Goal: Book appointment/travel/reservation

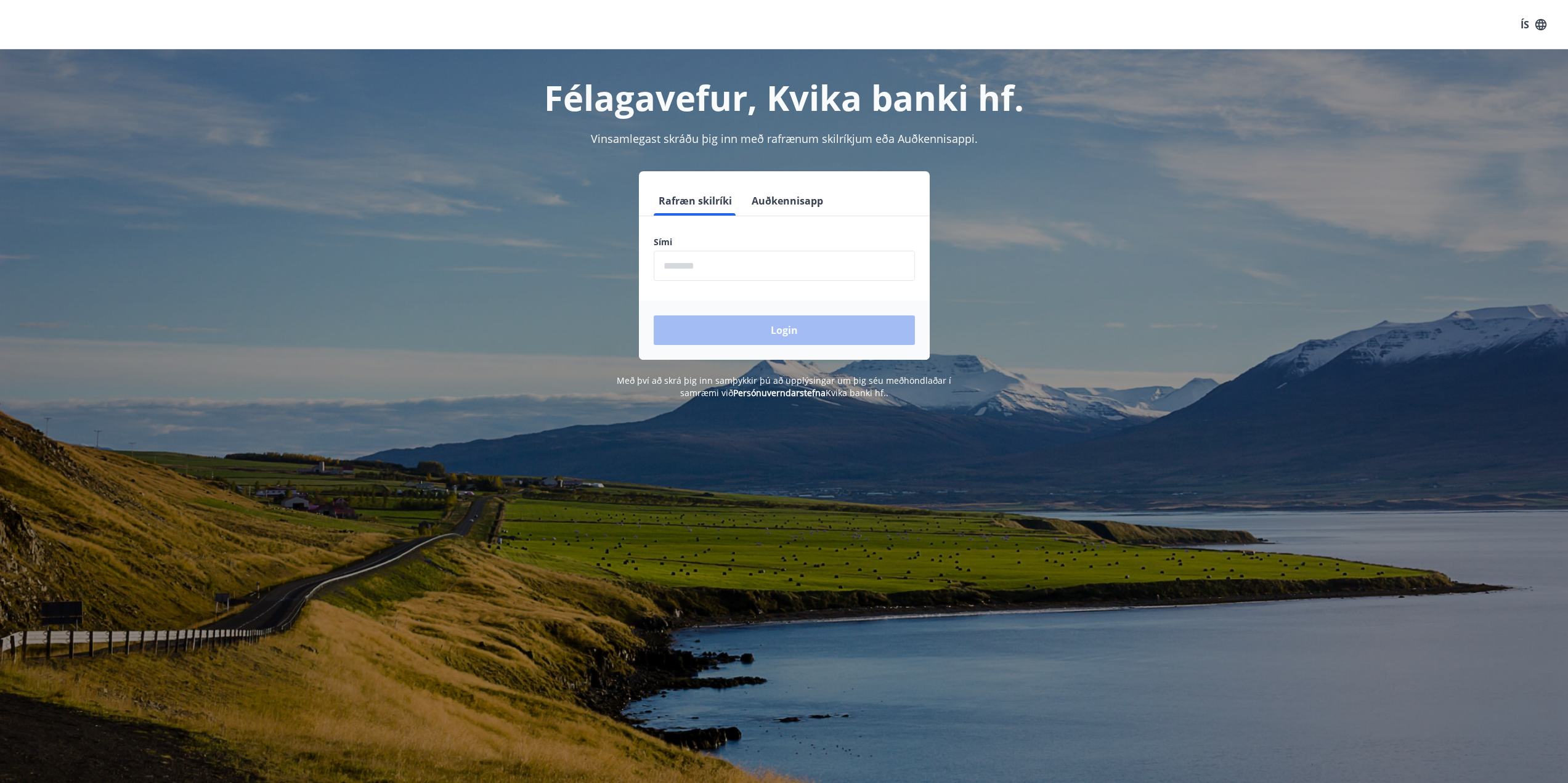
click at [738, 273] on input "phone" at bounding box center [784, 265] width 261 height 30
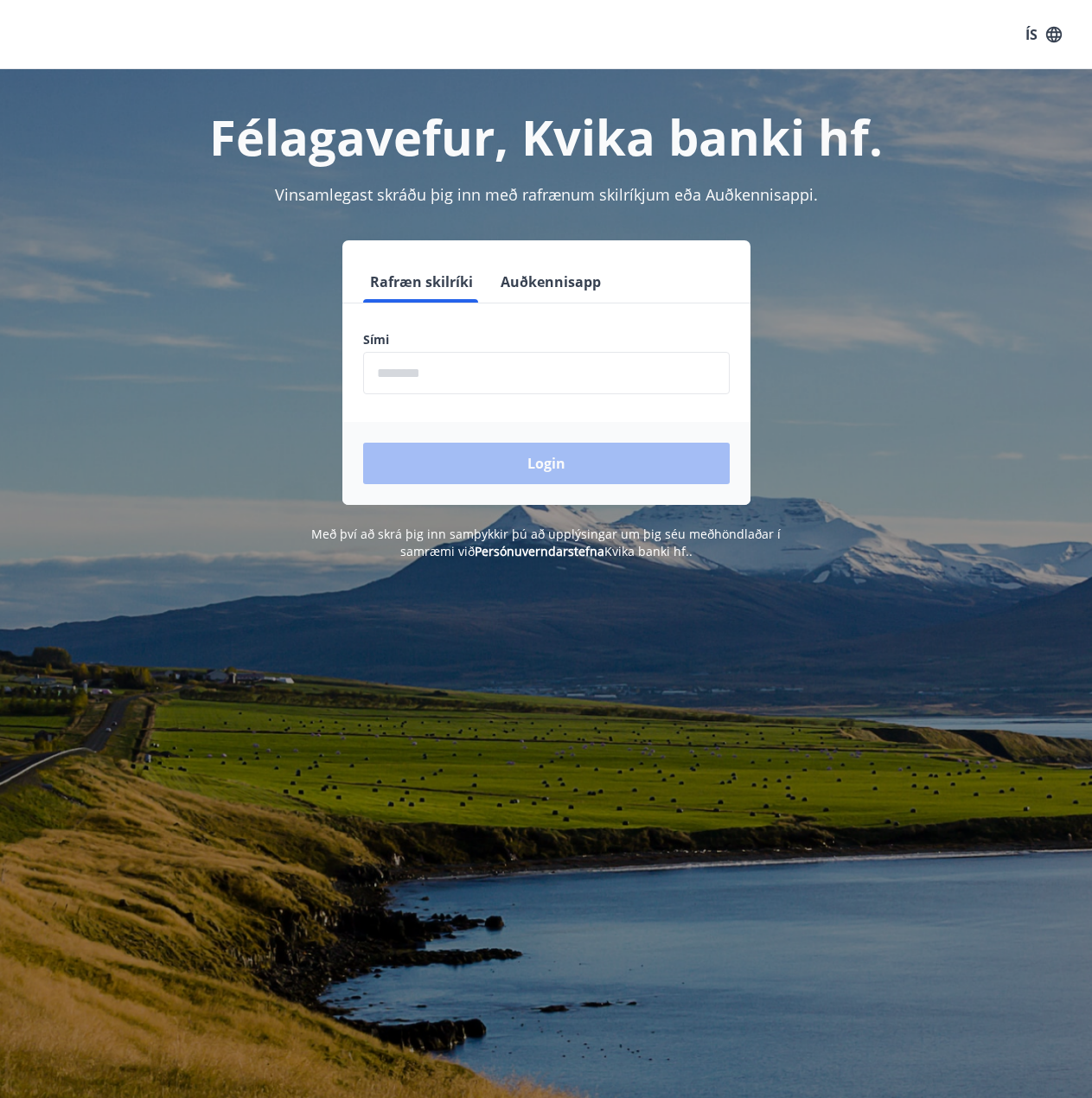
click at [497, 380] on input "phone" at bounding box center [546, 373] width 366 height 42
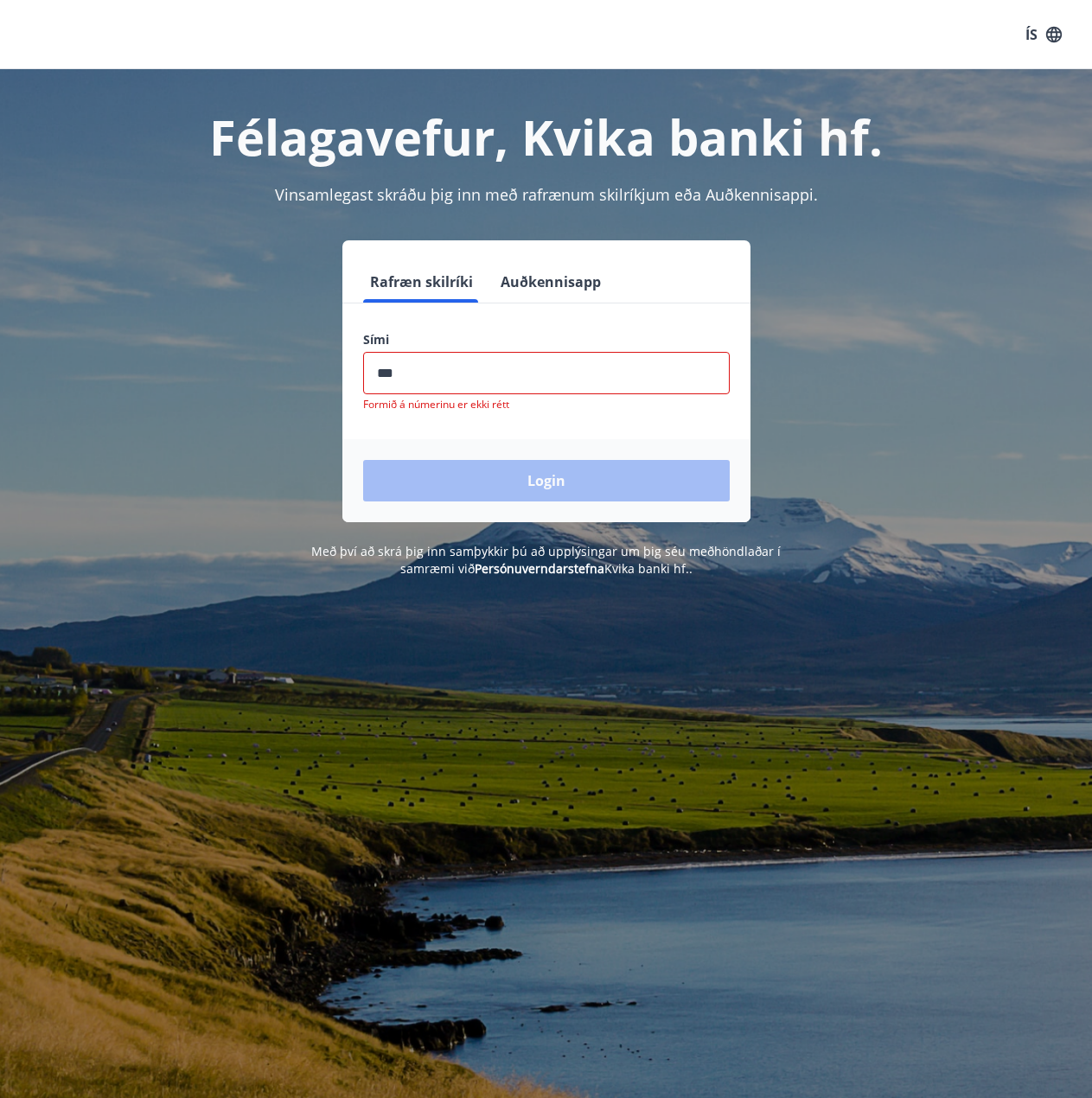
type input "********"
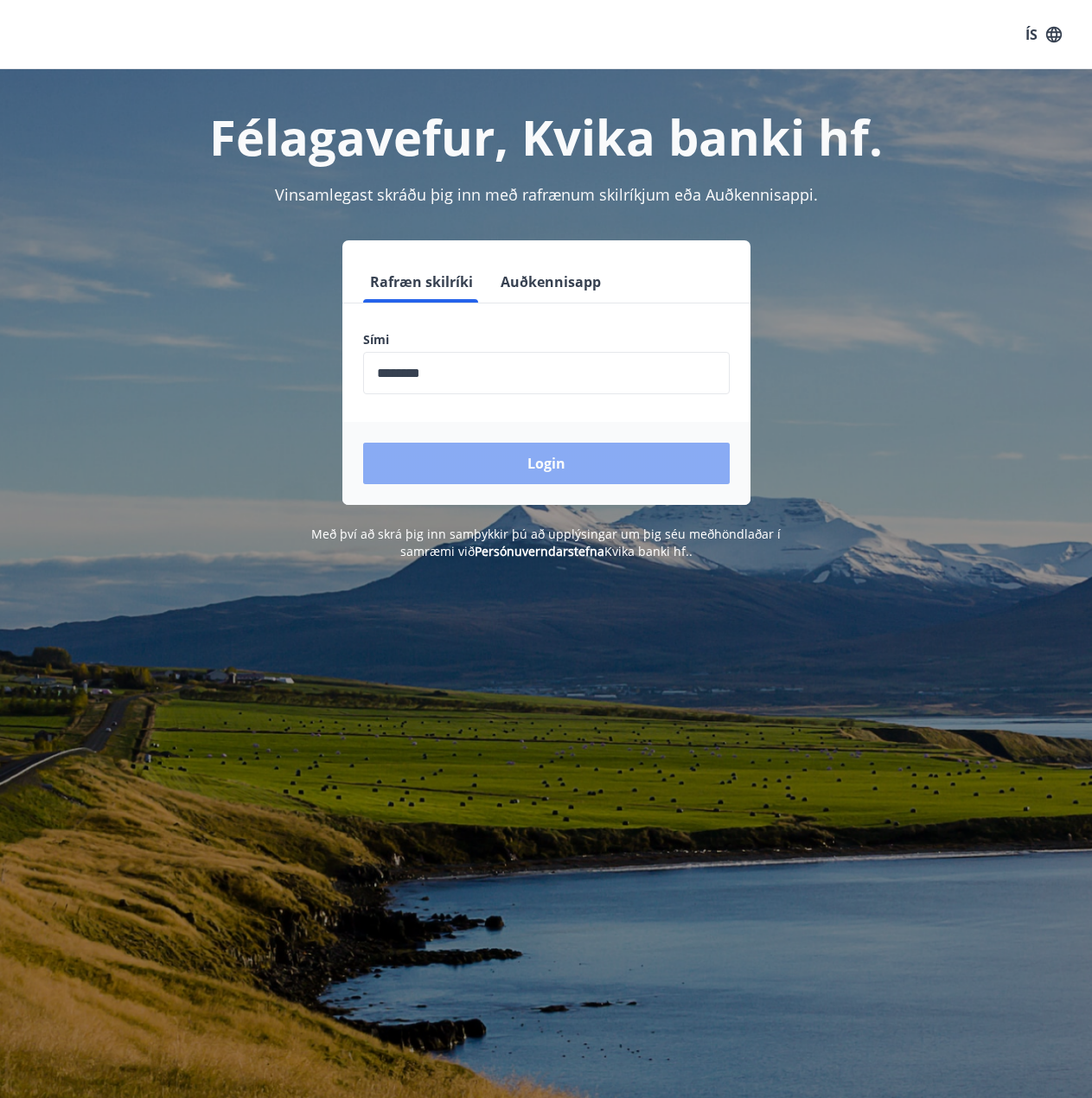
click at [464, 458] on button "Login" at bounding box center [546, 464] width 366 height 41
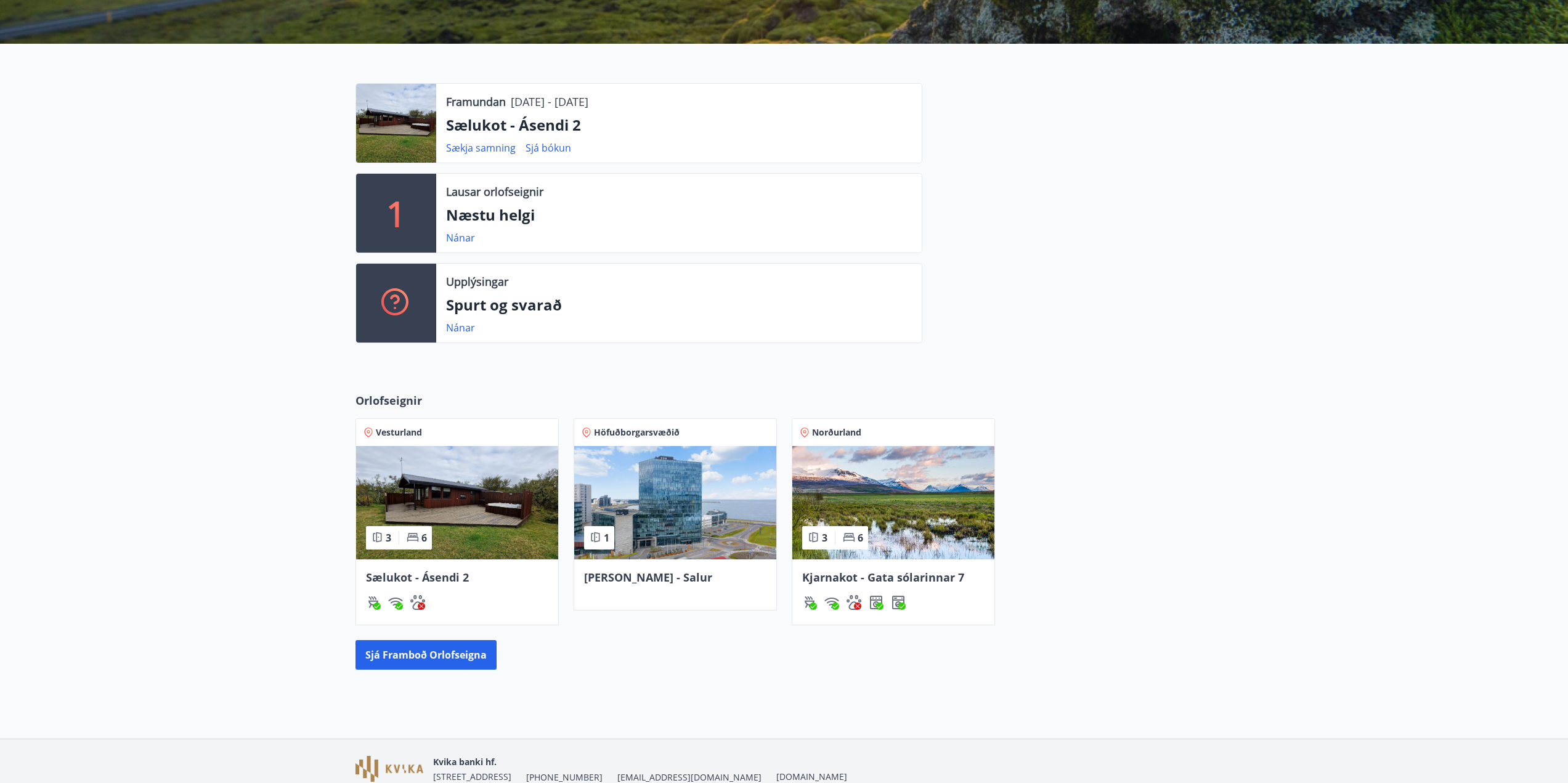
scroll to position [237, 0]
click at [787, 577] on span "Kjarnakot - Gata sólarinnar 7" at bounding box center [883, 576] width 162 height 15
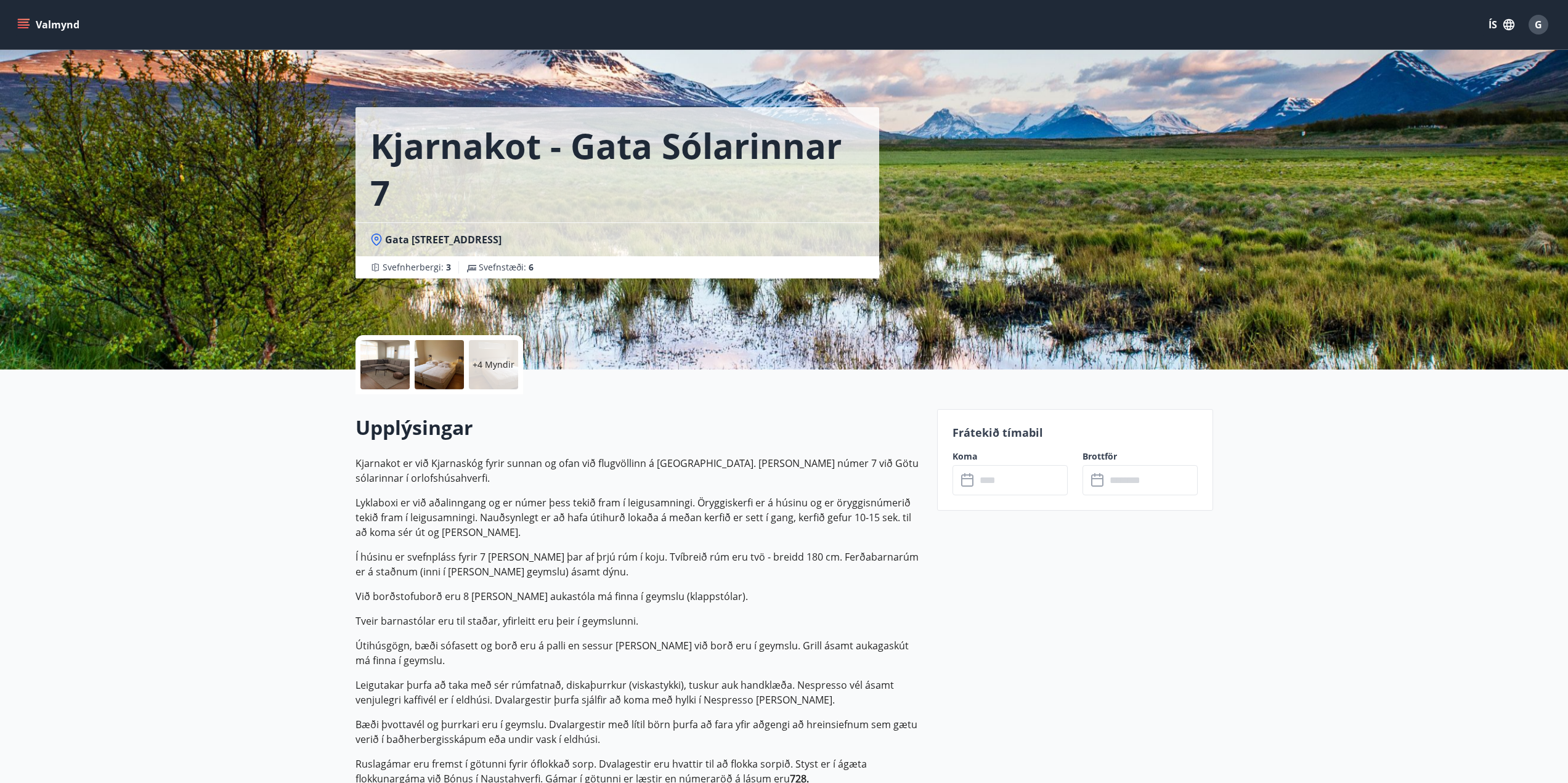
click at [398, 377] on div at bounding box center [385, 364] width 49 height 49
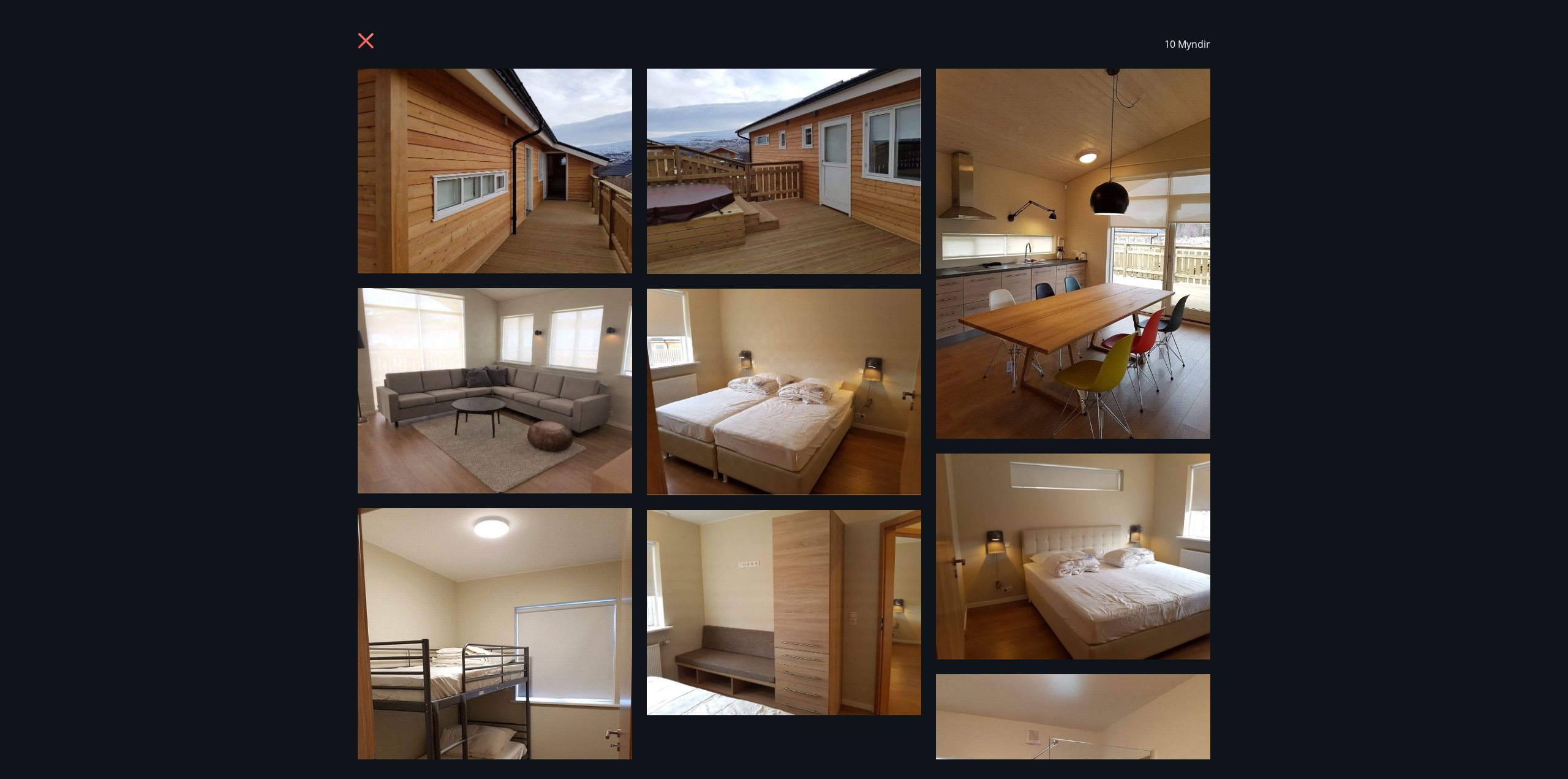
click at [475, 165] on img at bounding box center [495, 171] width 274 height 205
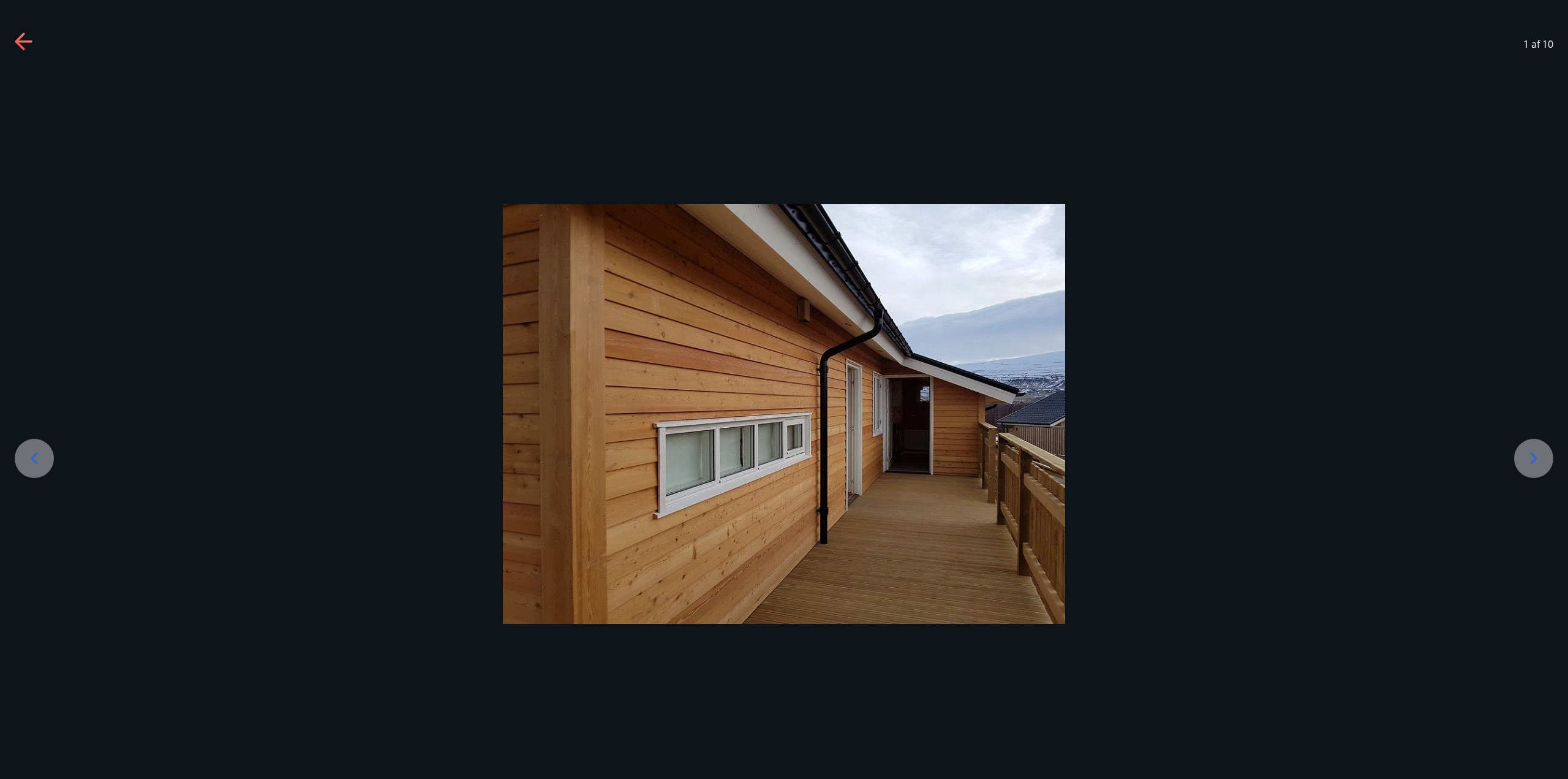
click at [782, 464] on icon at bounding box center [1534, 458] width 20 height 20
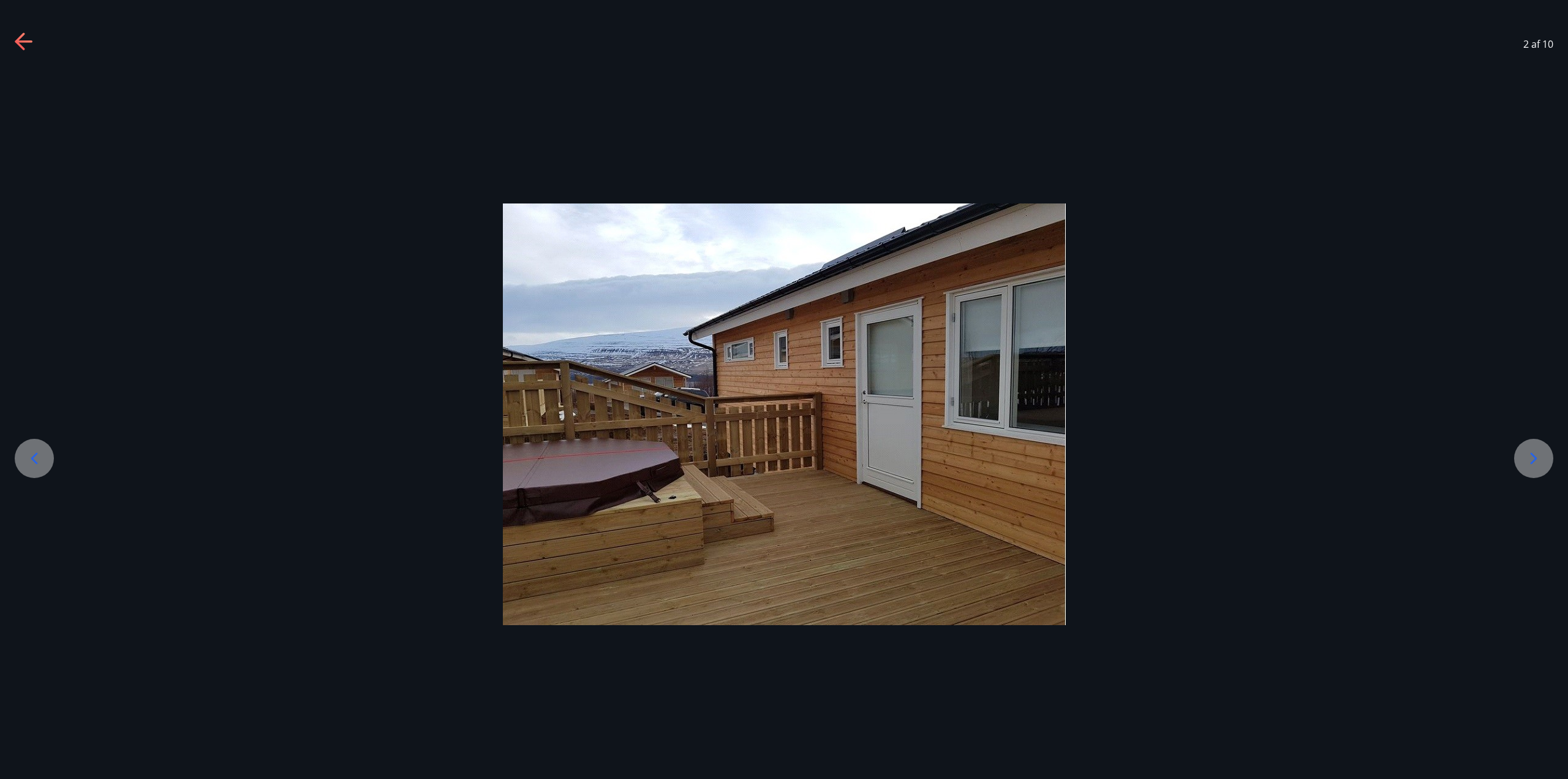
click at [782, 464] on icon at bounding box center [1534, 458] width 20 height 20
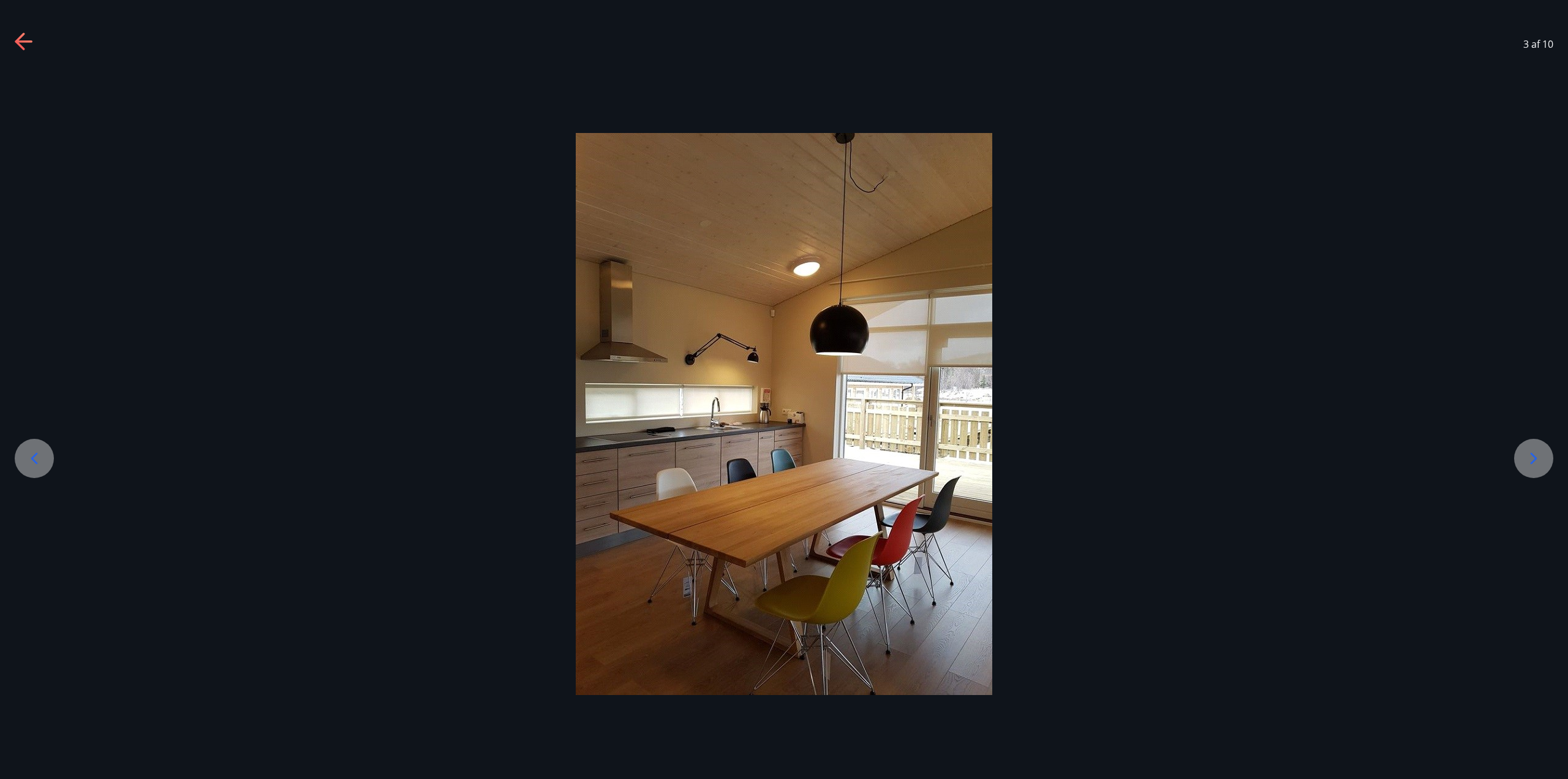
click at [782, 464] on icon at bounding box center [1534, 458] width 20 height 20
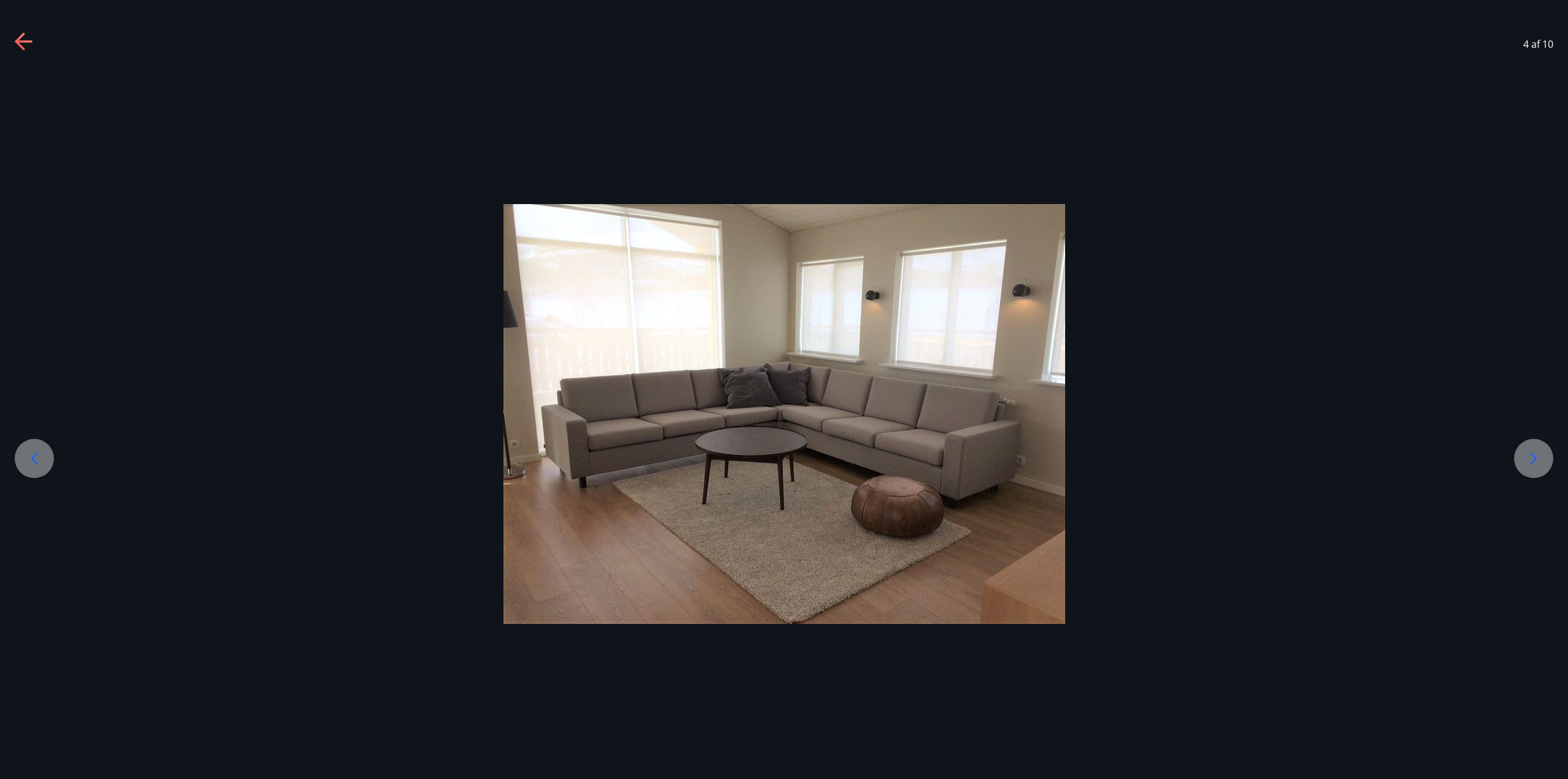
click at [782, 464] on icon at bounding box center [1534, 458] width 20 height 20
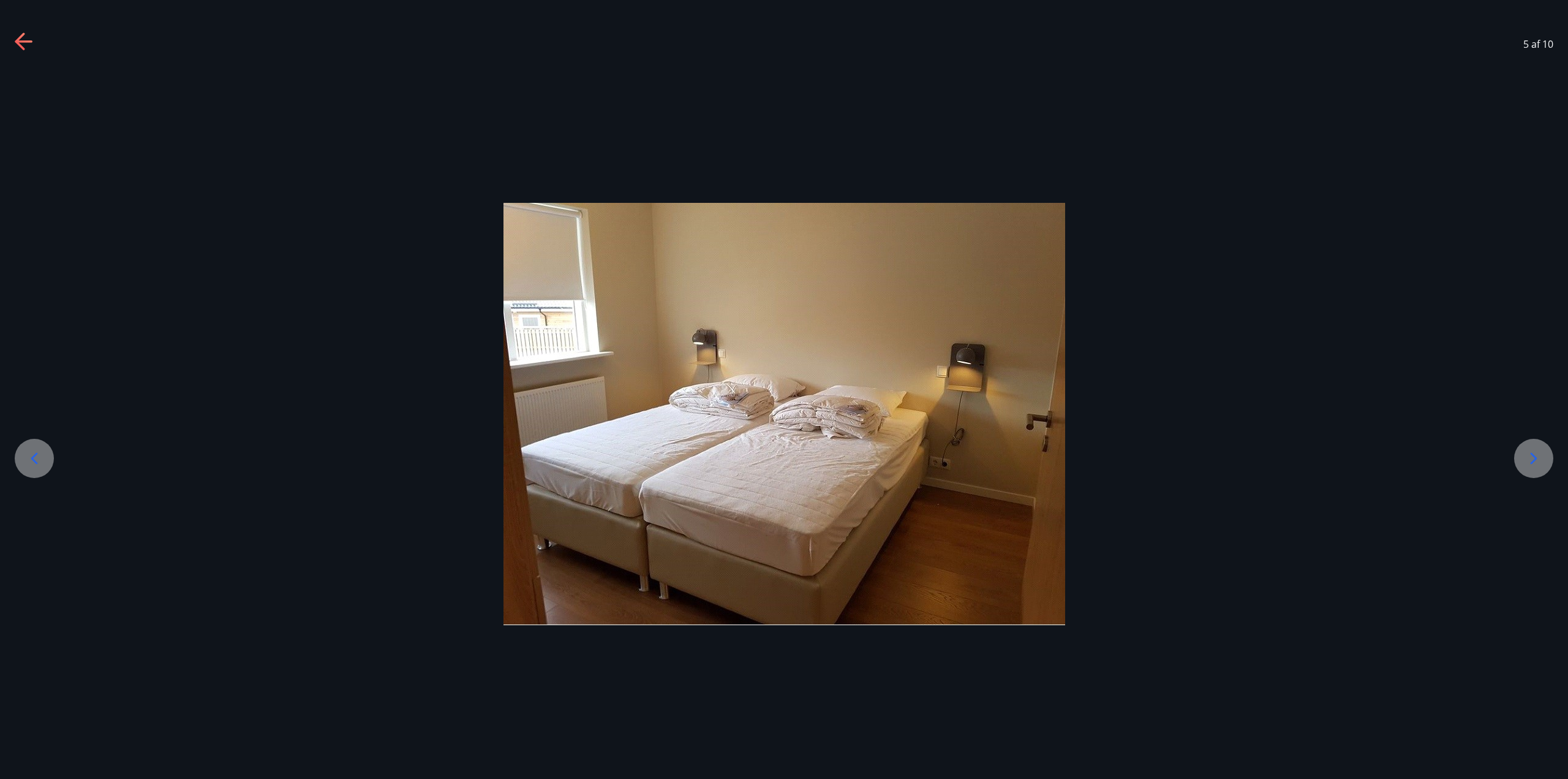
click at [782, 464] on icon at bounding box center [1534, 458] width 20 height 20
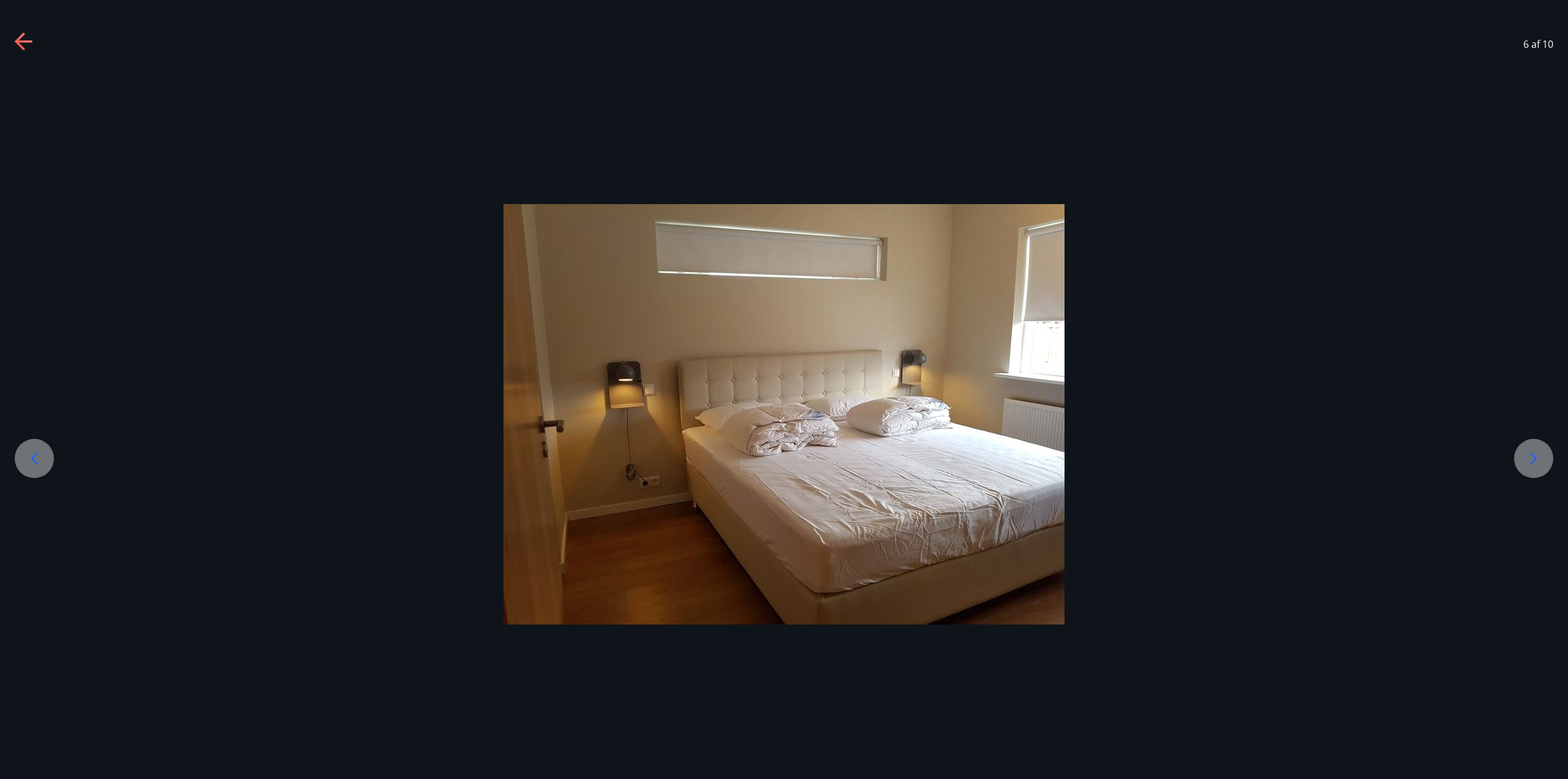
click at [782, 464] on icon at bounding box center [1534, 458] width 20 height 20
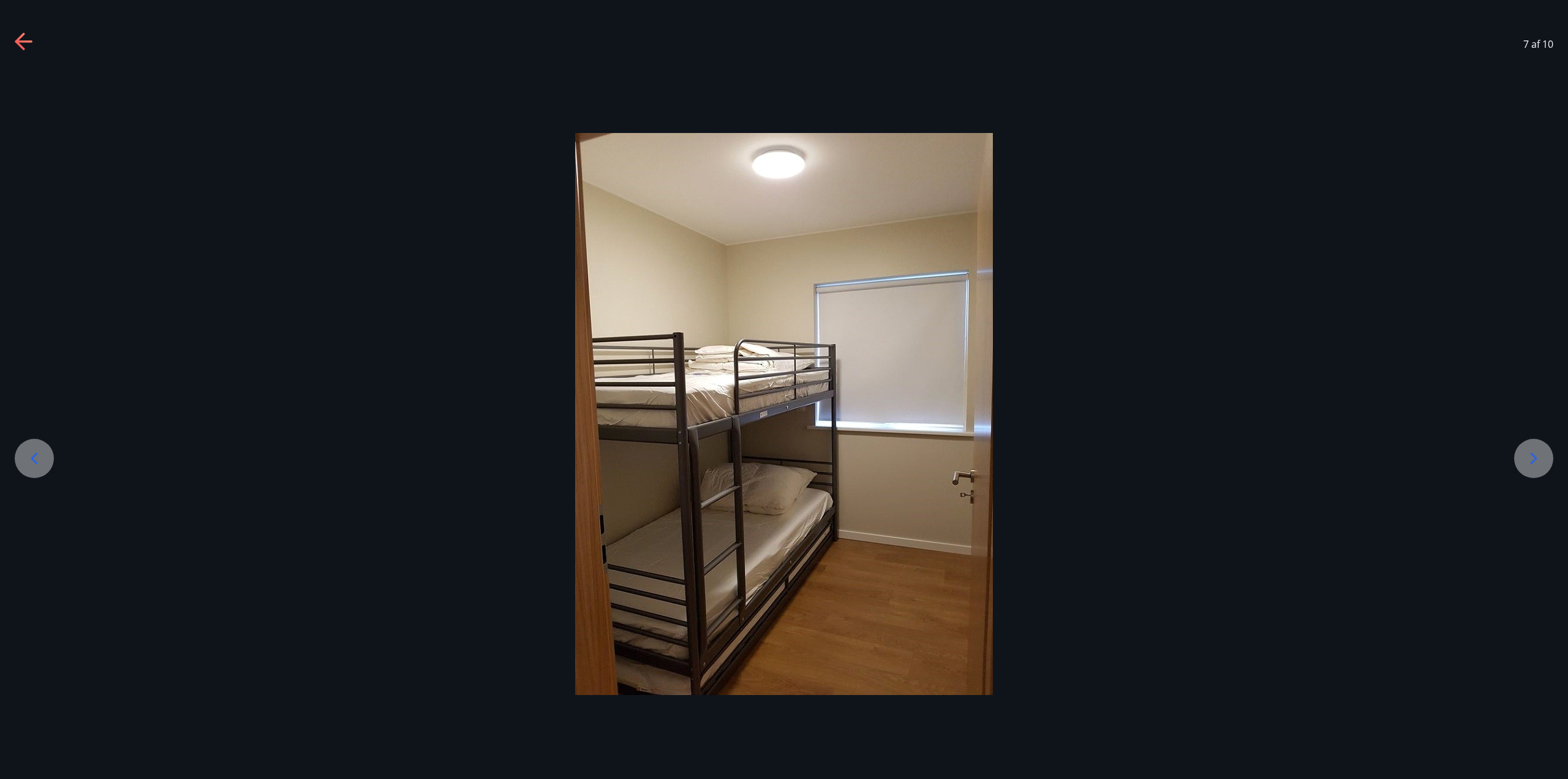
click at [782, 464] on icon at bounding box center [1534, 458] width 20 height 20
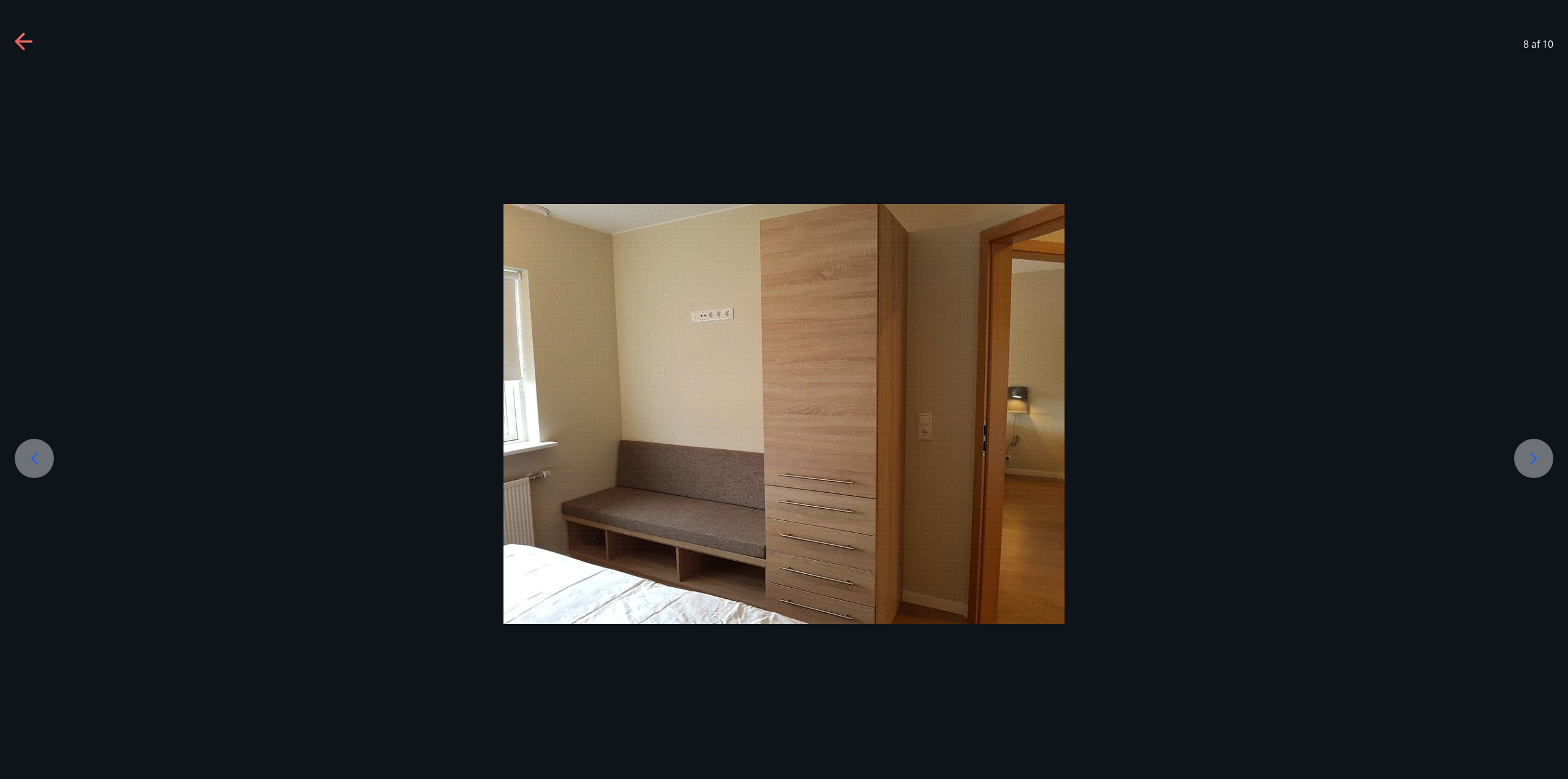
click at [45, 470] on div at bounding box center [34, 458] width 39 height 39
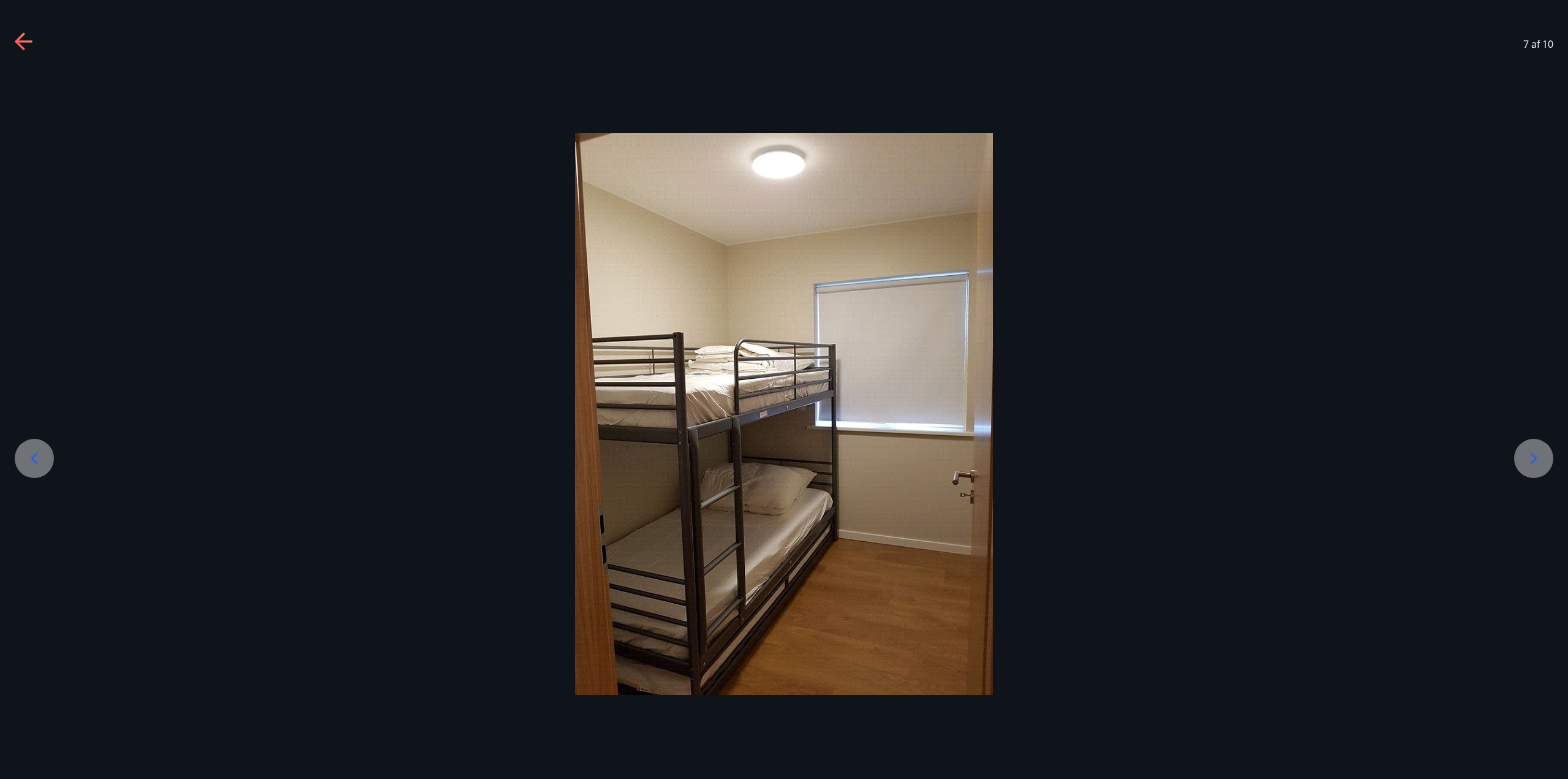
click at [782, 451] on icon at bounding box center [1534, 458] width 20 height 20
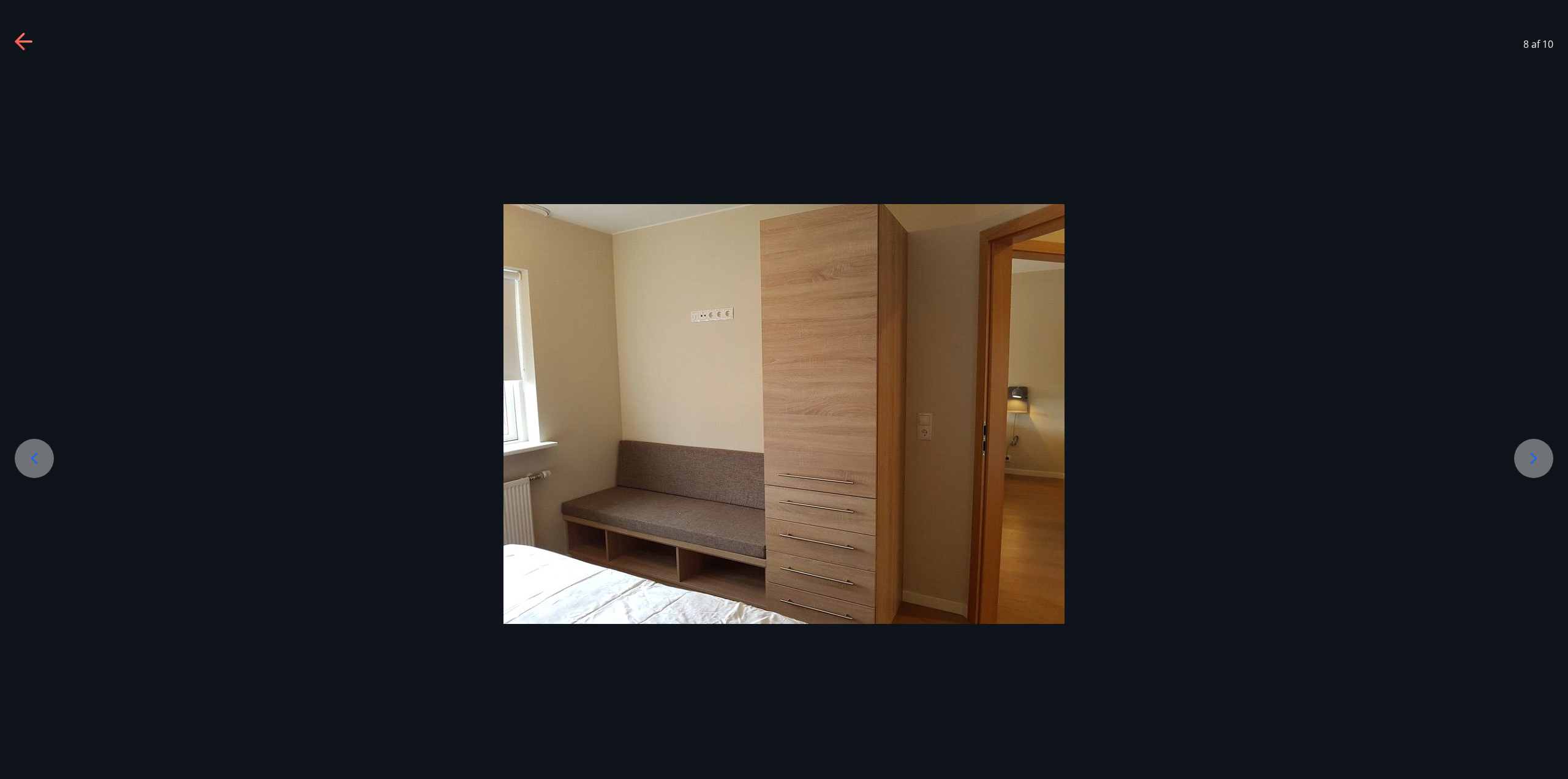
click at [782, 455] on icon at bounding box center [1534, 458] width 20 height 20
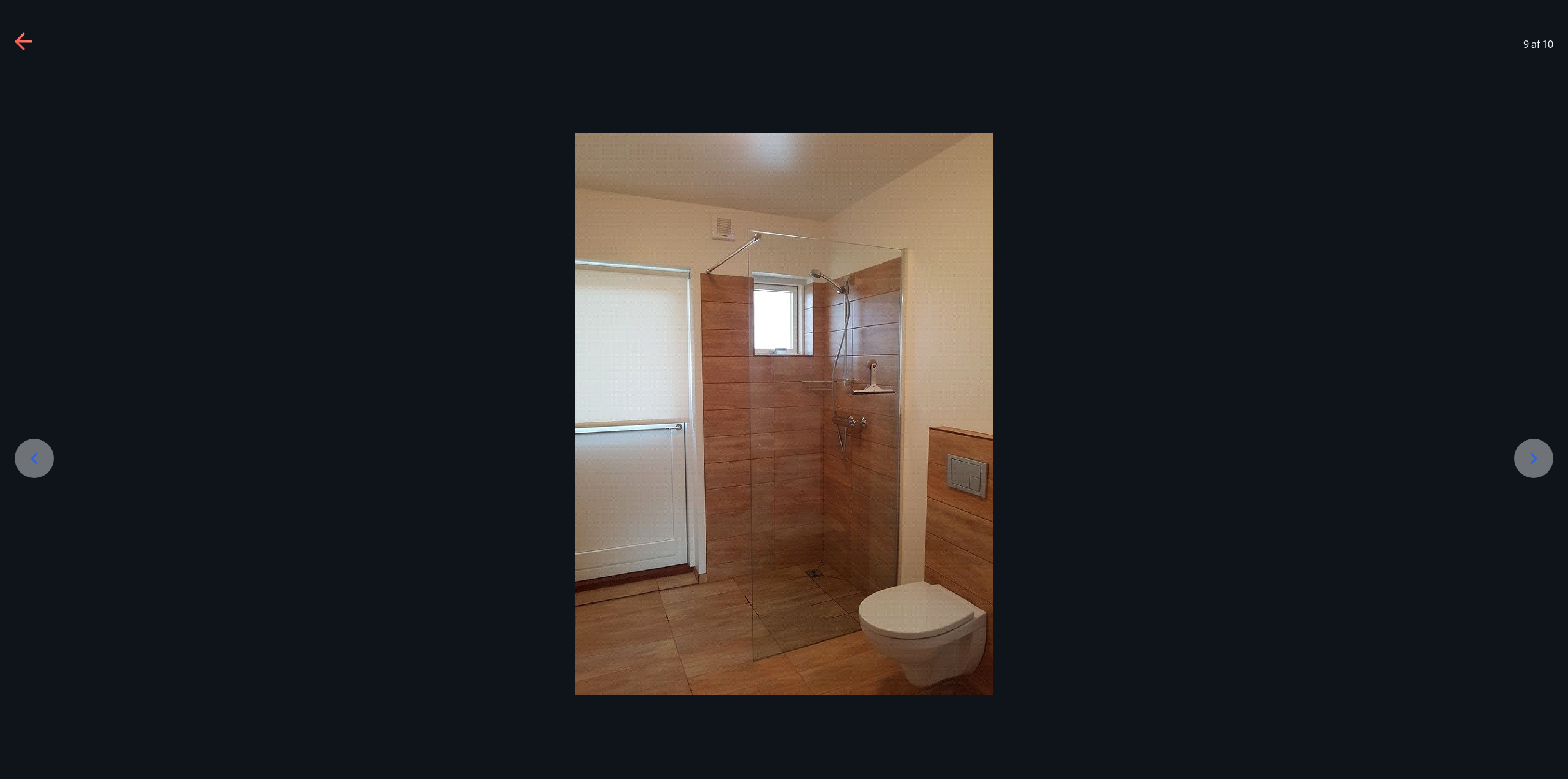
click at [782, 455] on icon at bounding box center [1534, 458] width 20 height 20
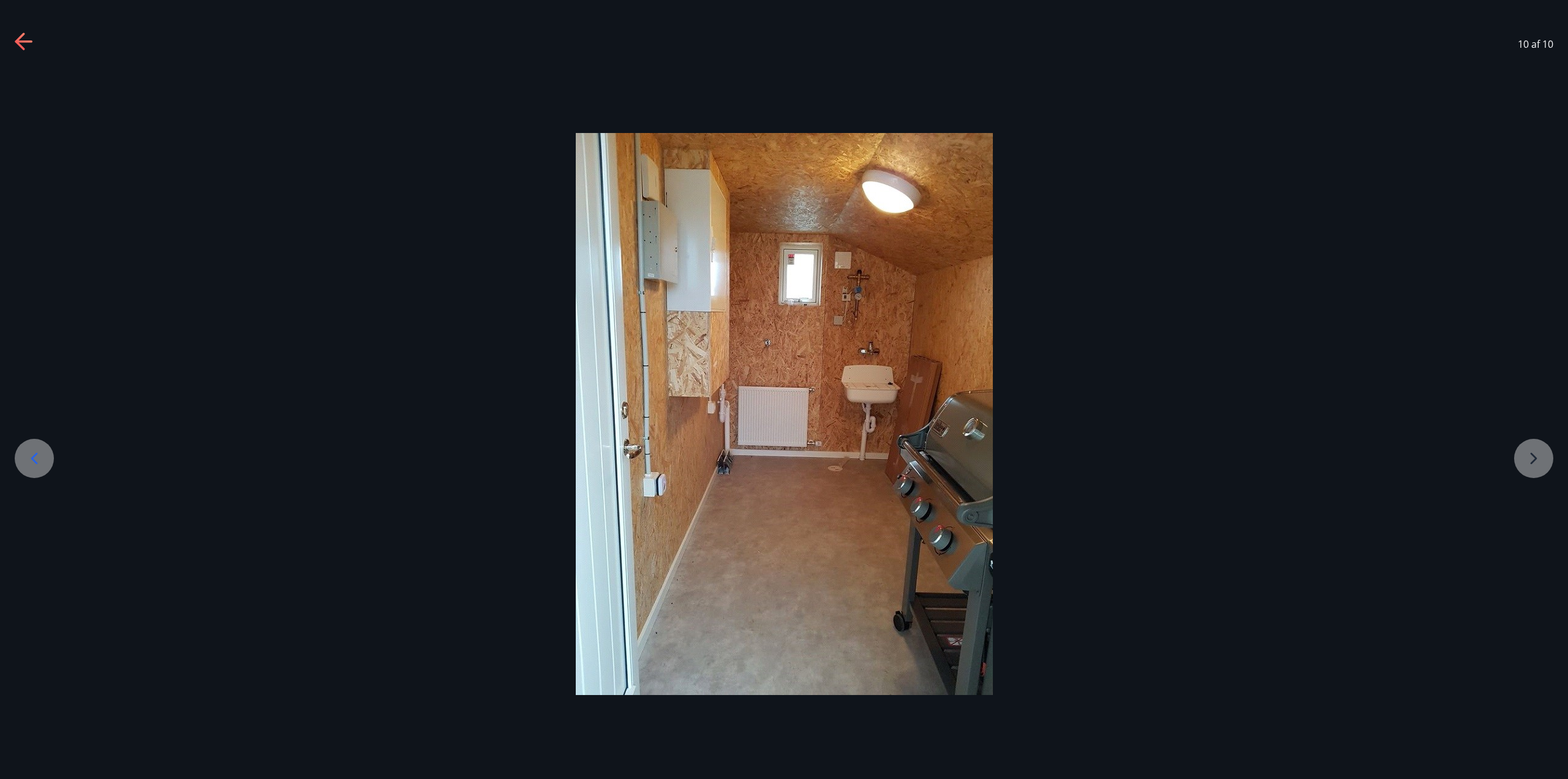
click at [782, 455] on div at bounding box center [784, 413] width 1568 height 562
click at [782, 456] on div at bounding box center [784, 413] width 1568 height 562
click at [20, 39] on icon at bounding box center [19, 41] width 10 height 17
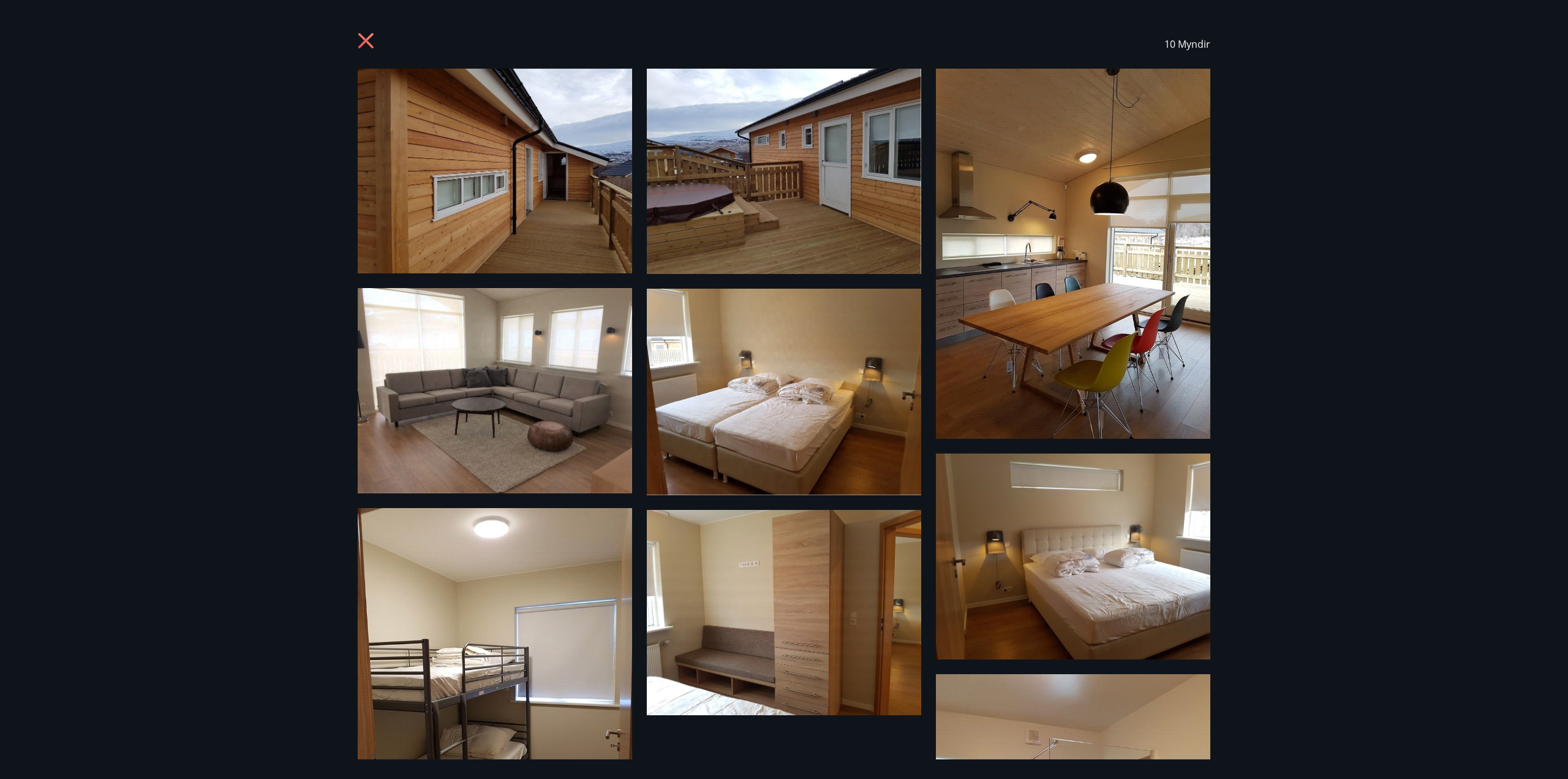
click at [366, 38] on icon at bounding box center [367, 42] width 20 height 20
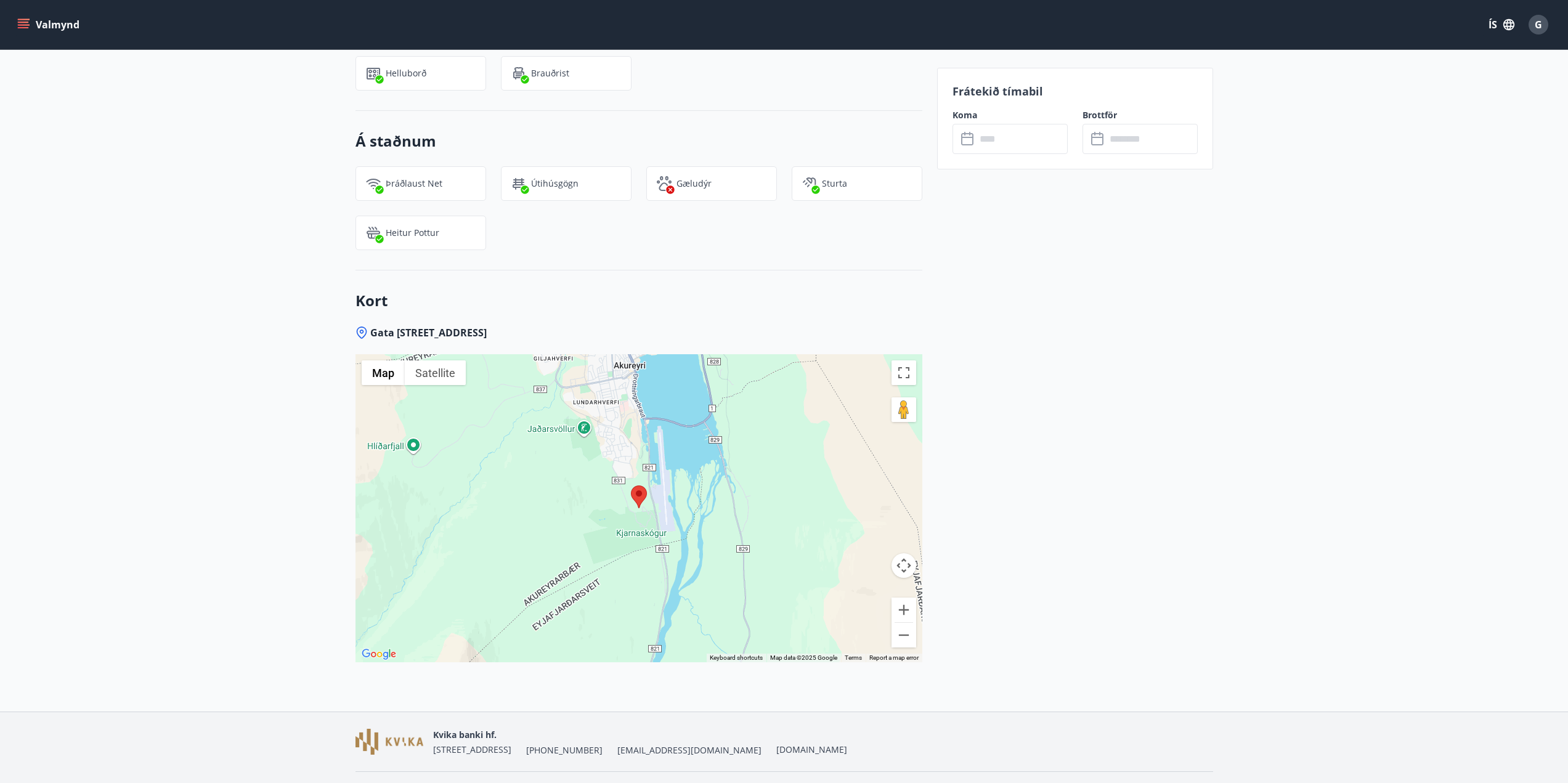
scroll to position [1559, 0]
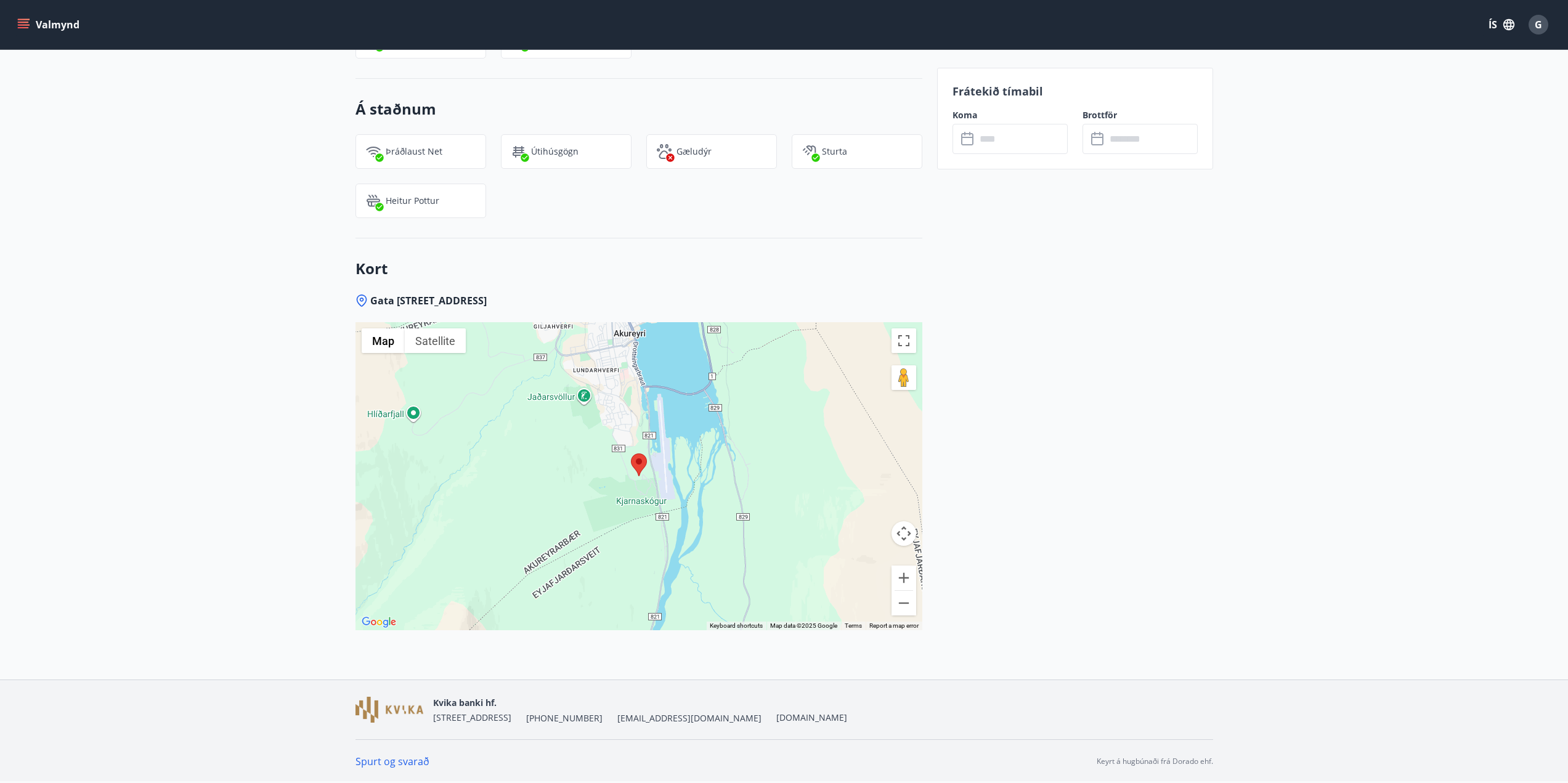
click at [729, 480] on div at bounding box center [638, 476] width 567 height 308
click at [787, 132] on input "text" at bounding box center [1021, 139] width 92 height 30
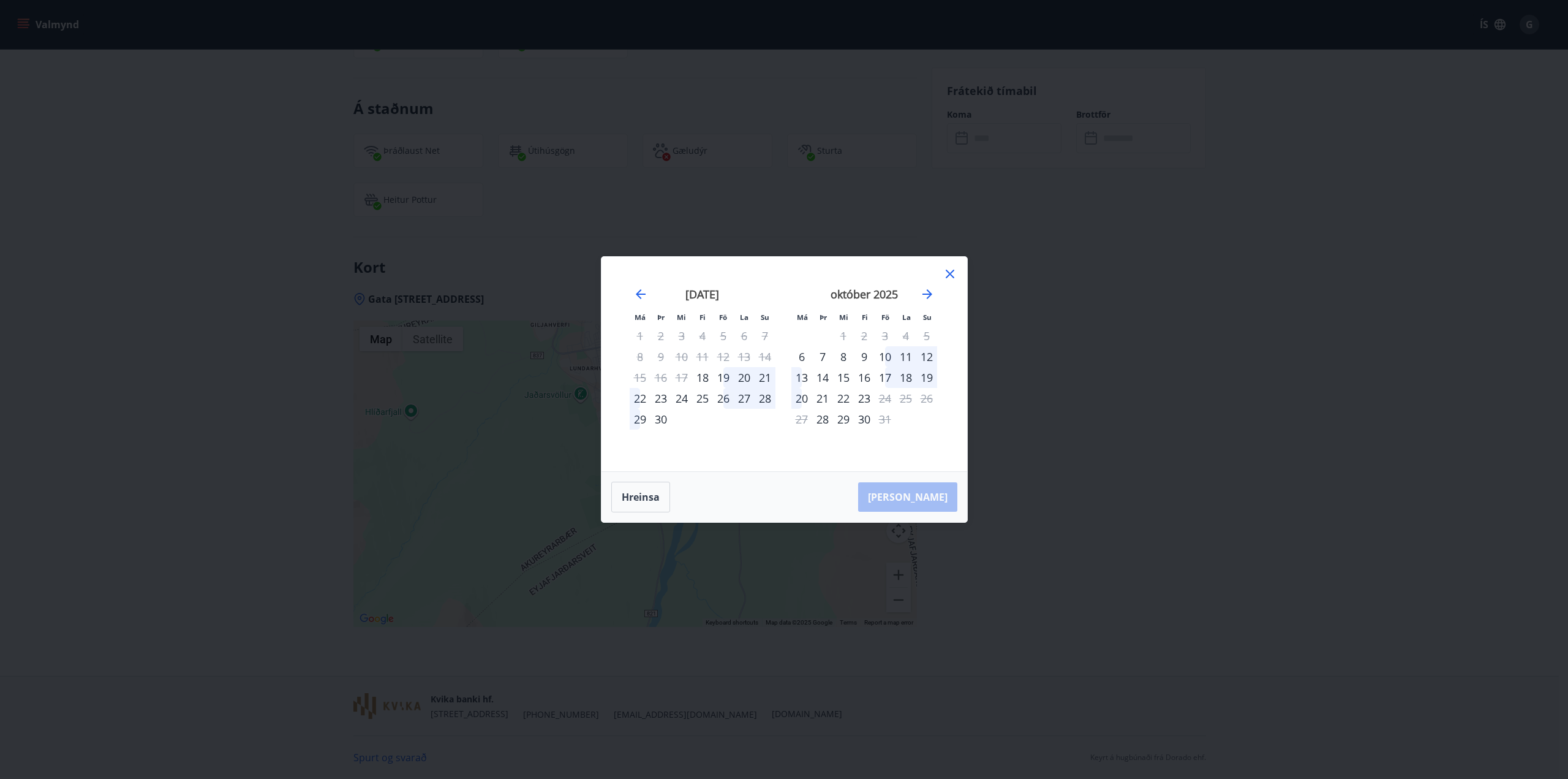
click at [782, 355] on div "10" at bounding box center [885, 357] width 21 height 21
click at [782, 376] on div "13" at bounding box center [802, 377] width 21 height 21
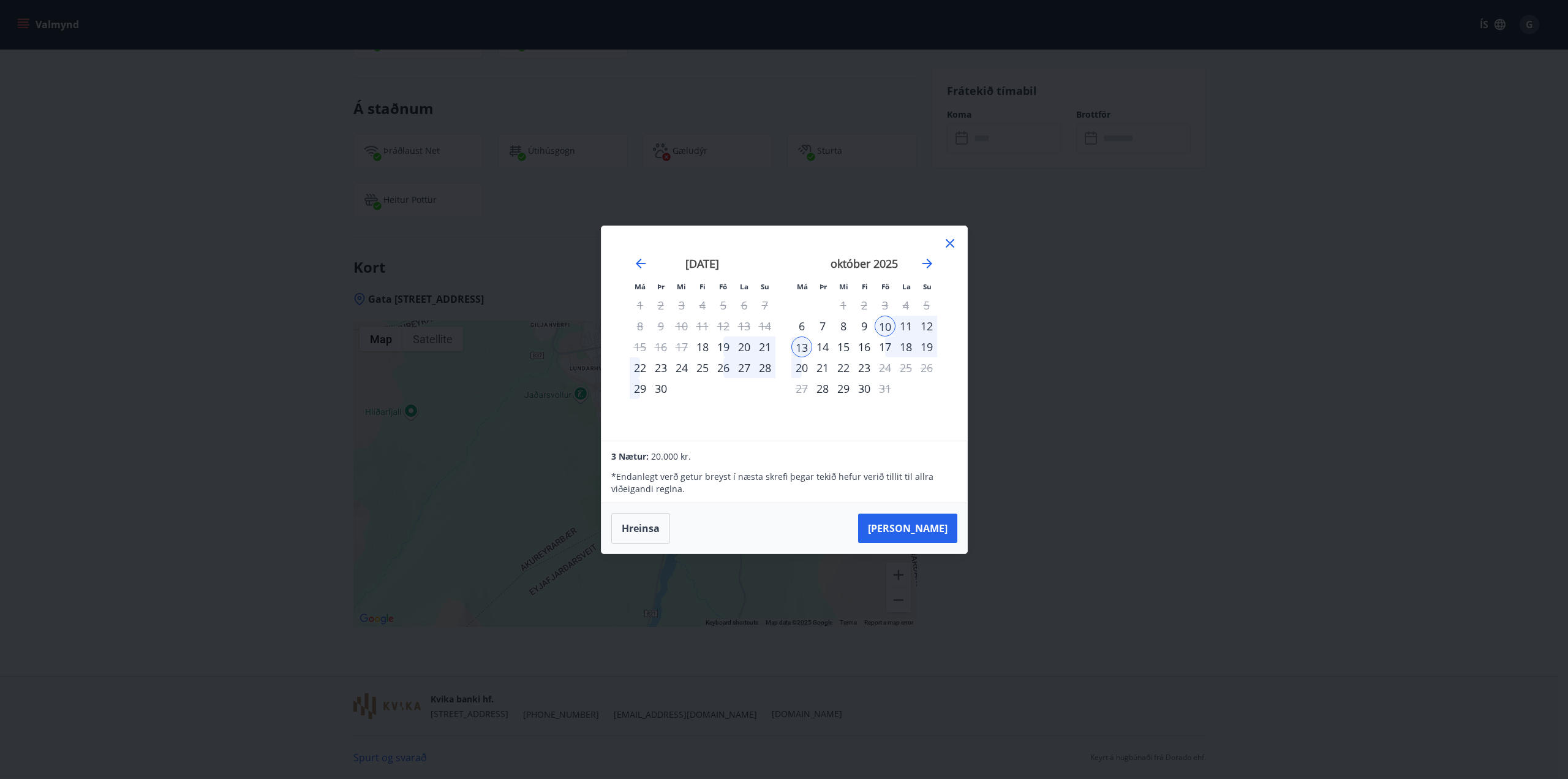
click at [782, 241] on icon at bounding box center [950, 243] width 15 height 15
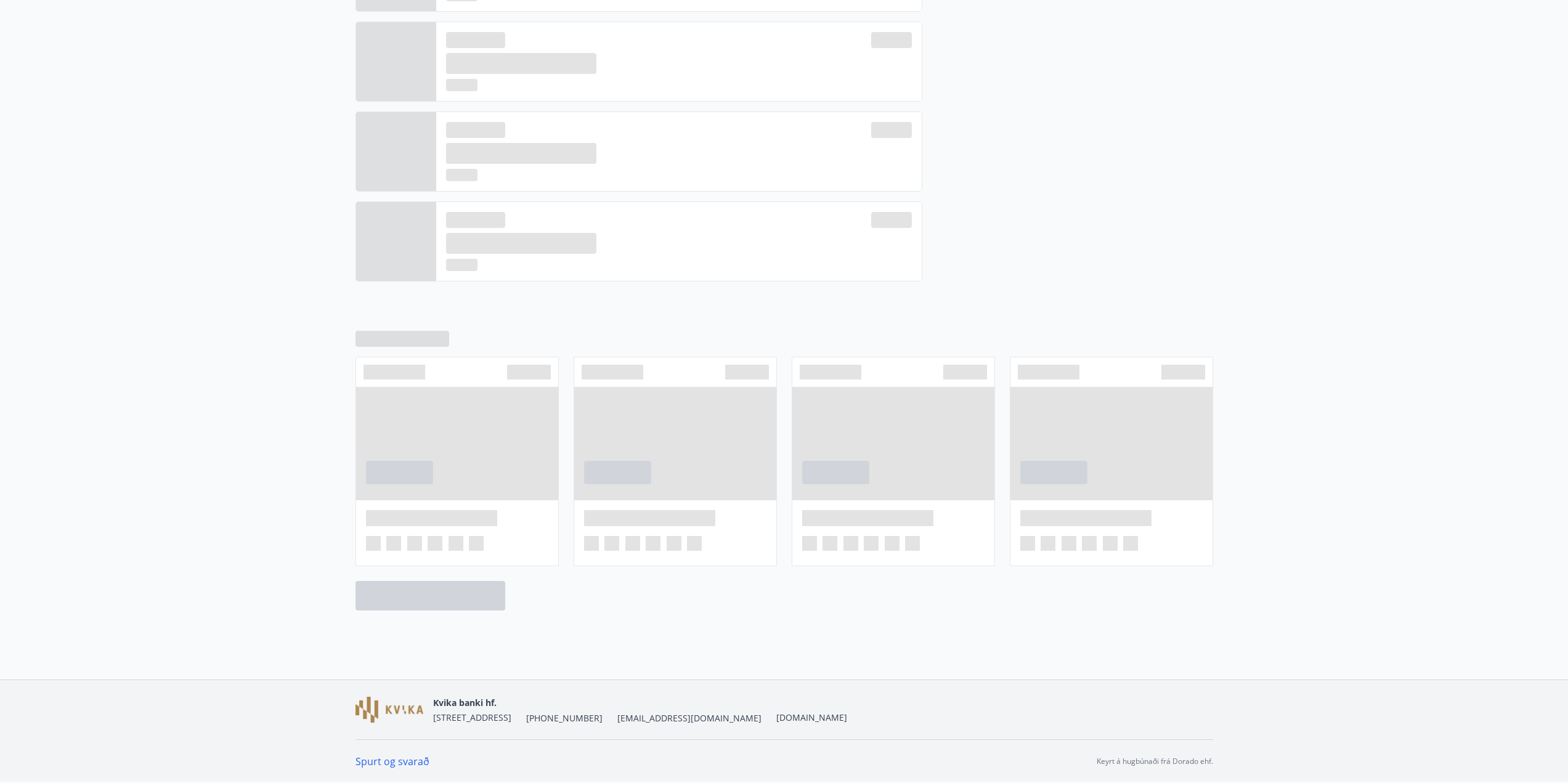
scroll to position [237, 0]
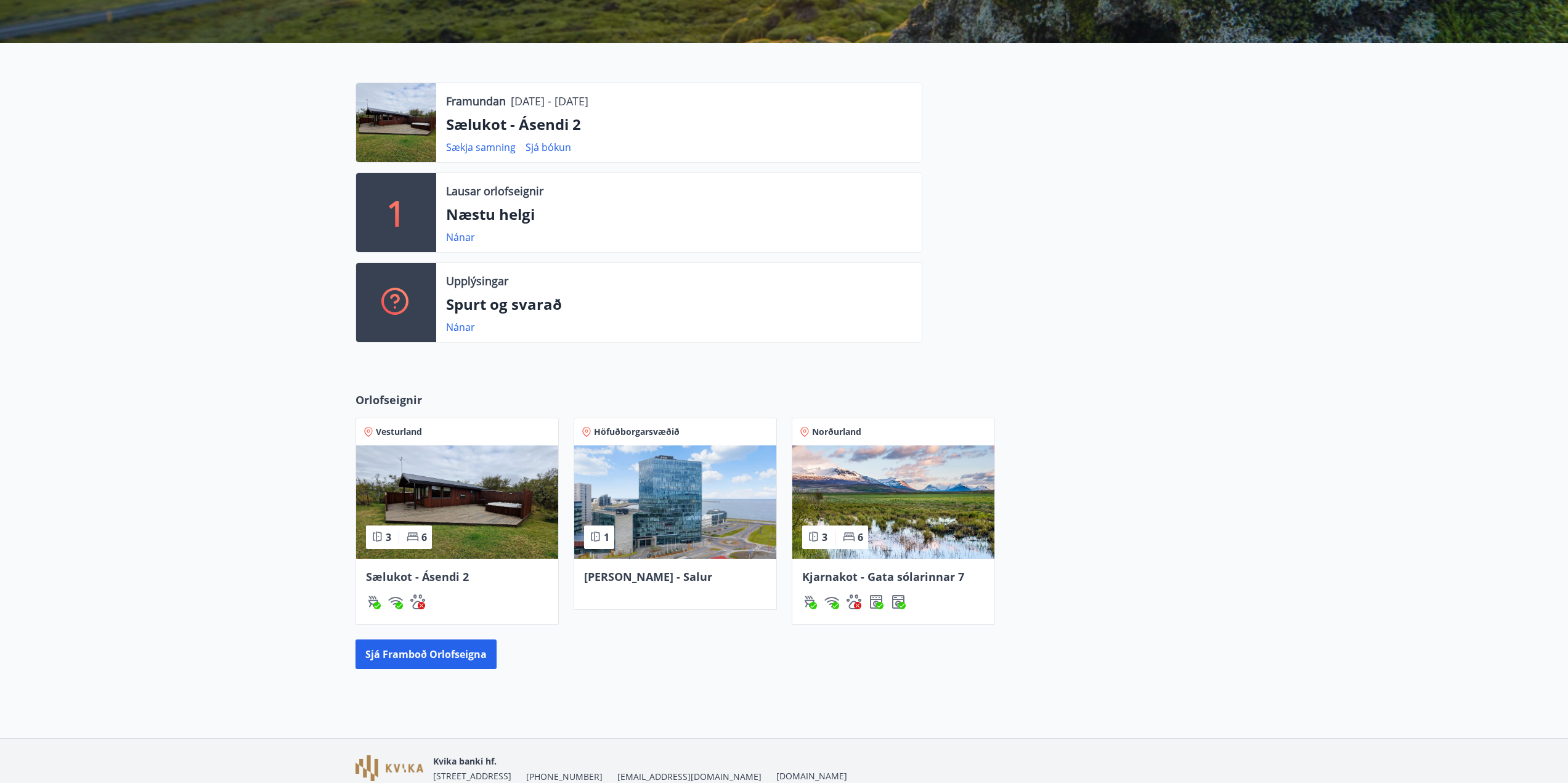
click at [418, 122] on div at bounding box center [396, 122] width 80 height 79
click at [484, 519] on img at bounding box center [457, 501] width 202 height 114
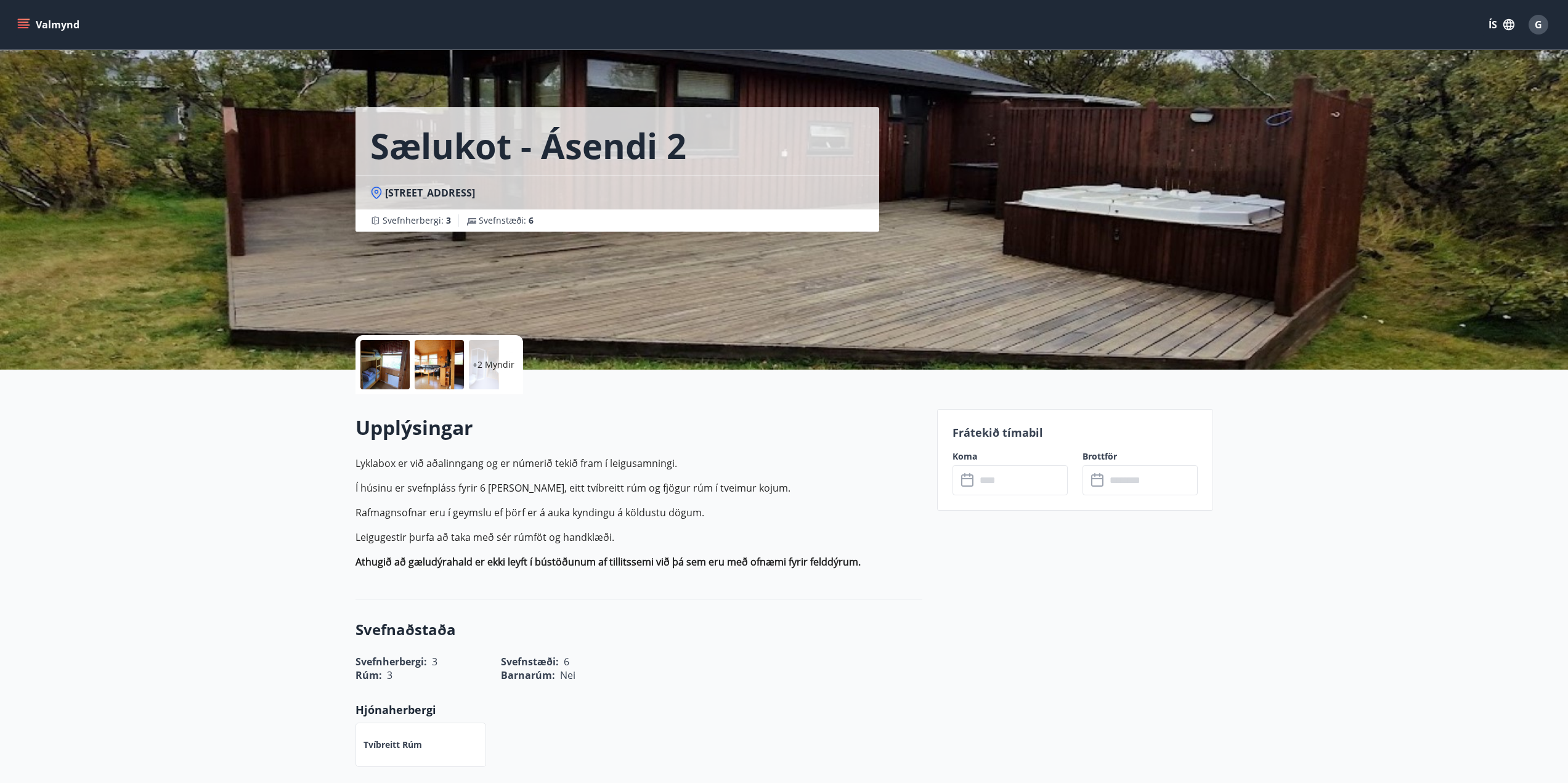
click at [385, 364] on div at bounding box center [385, 364] width 49 height 49
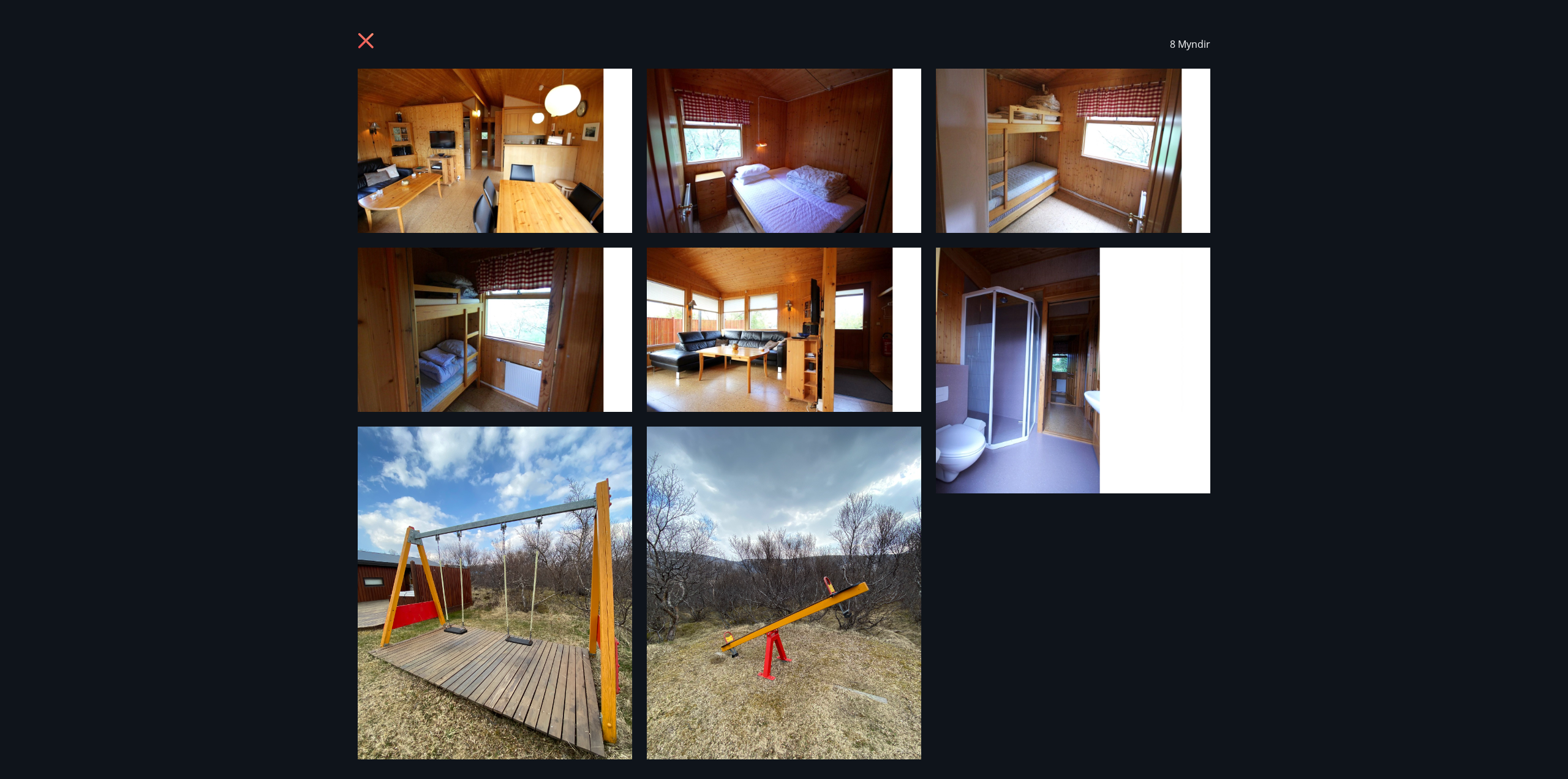
click at [496, 181] on img at bounding box center [495, 151] width 274 height 164
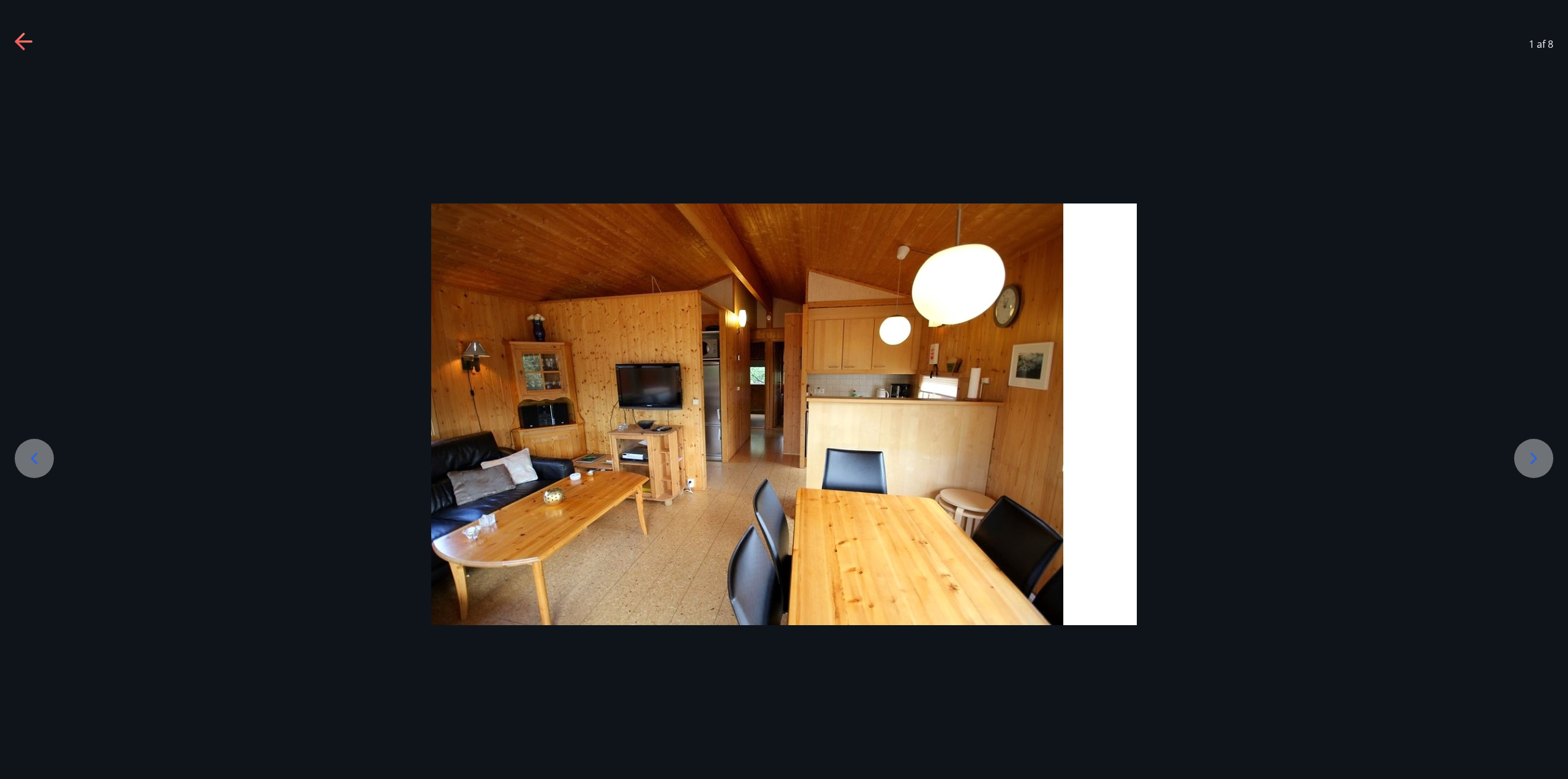
click at [782, 461] on icon at bounding box center [1534, 458] width 20 height 20
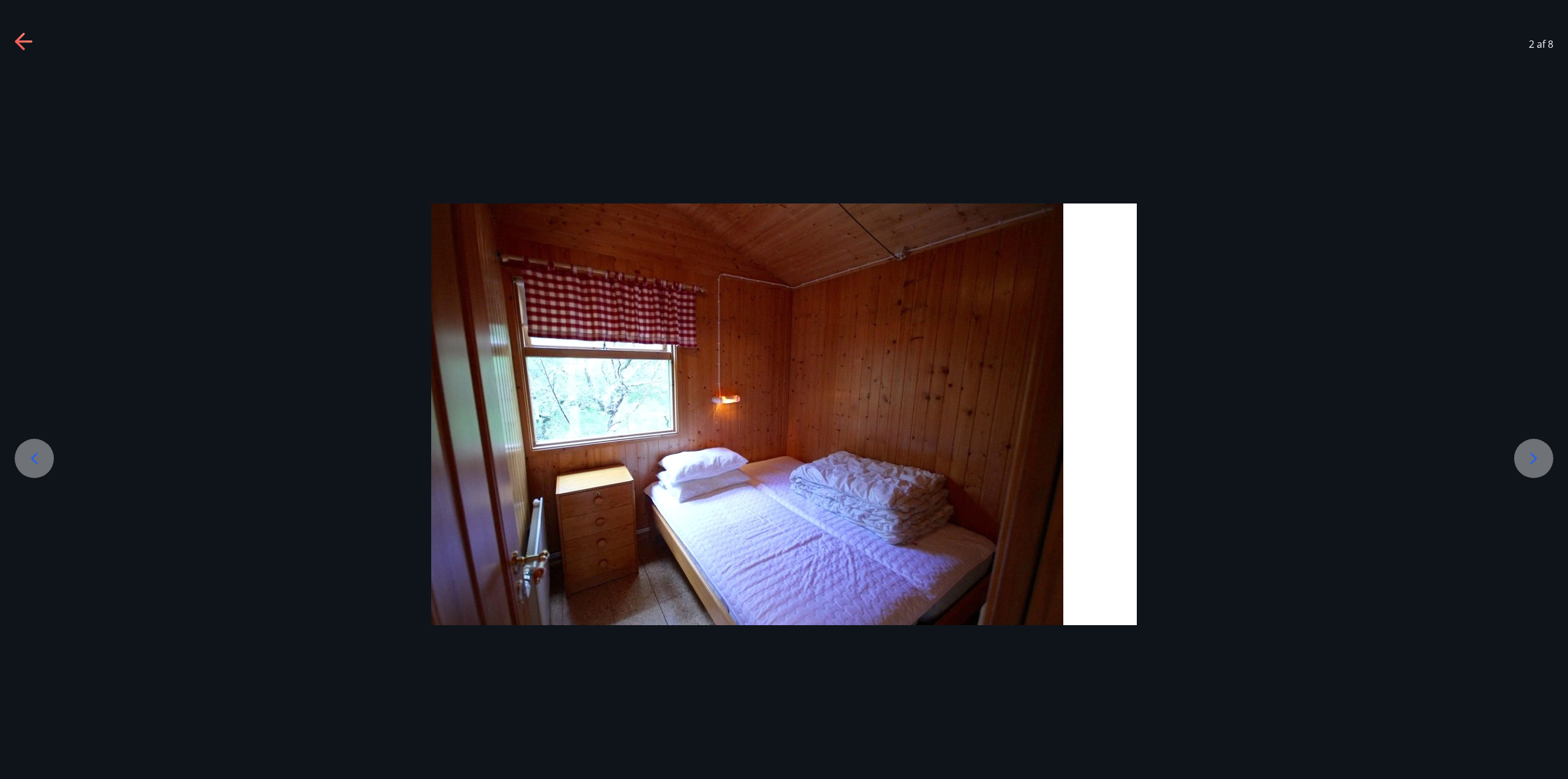
click at [782, 461] on icon at bounding box center [1534, 458] width 20 height 20
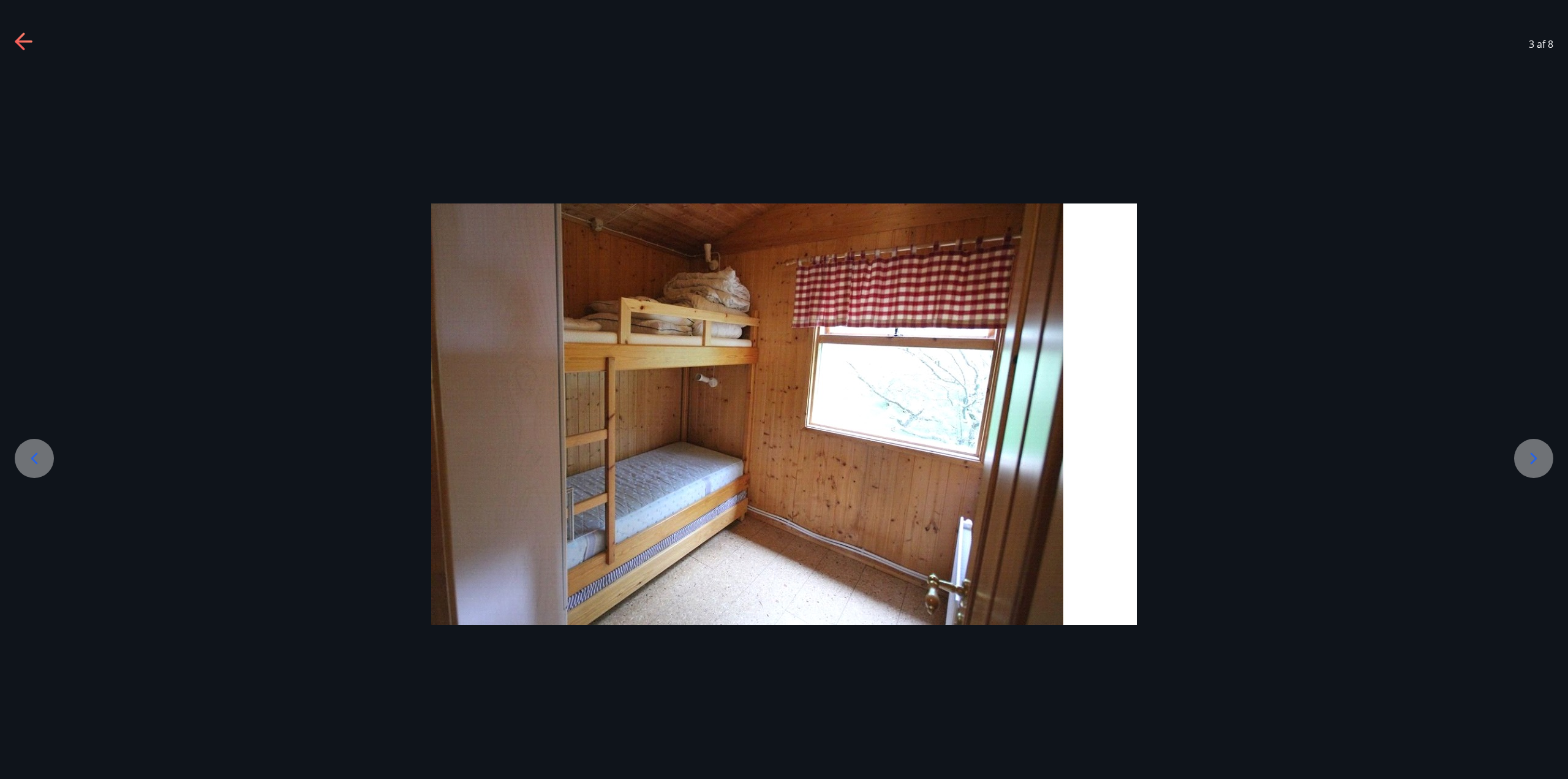
click at [782, 451] on icon at bounding box center [1534, 458] width 20 height 20
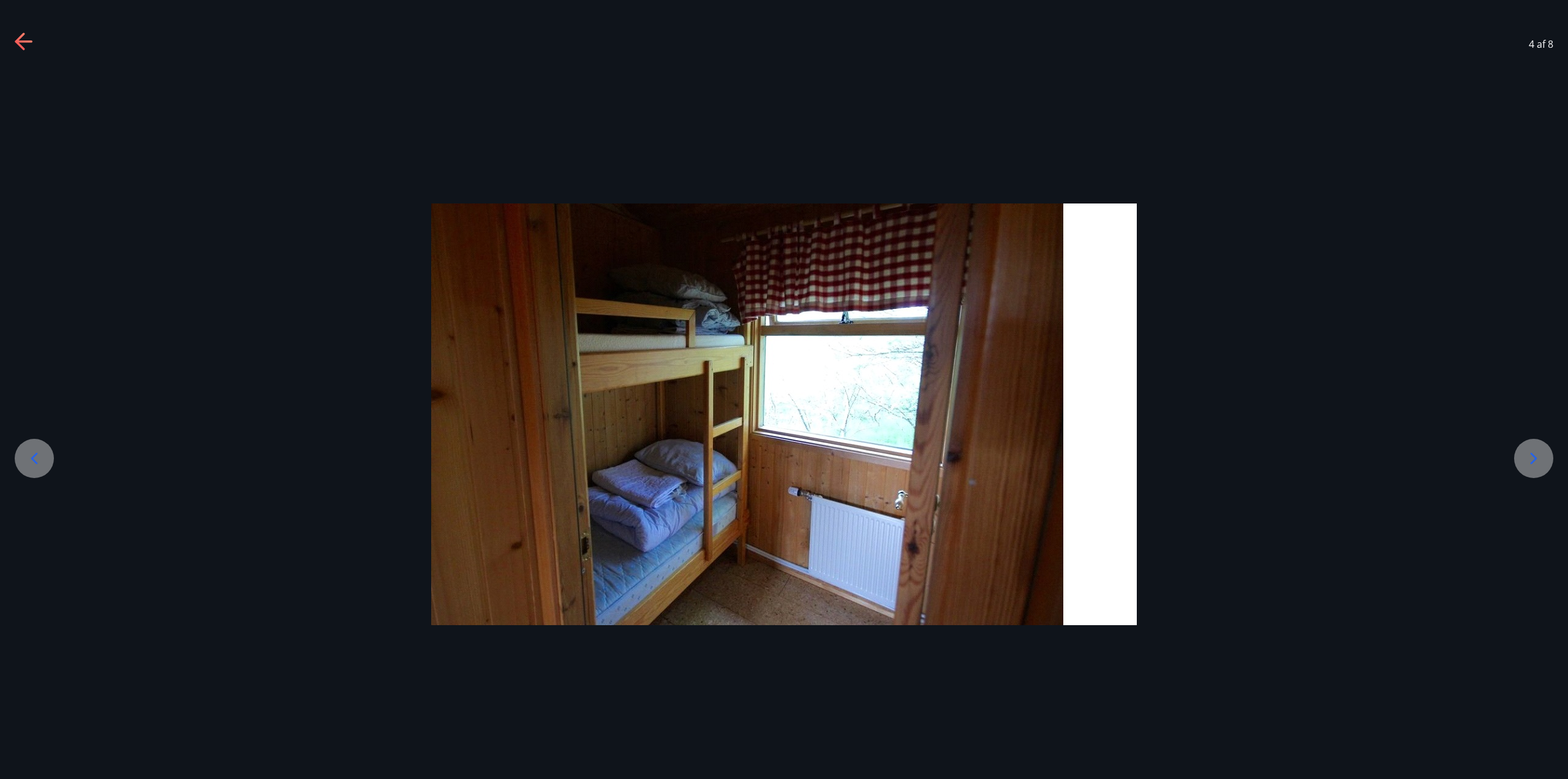
click at [782, 451] on icon at bounding box center [1534, 458] width 20 height 20
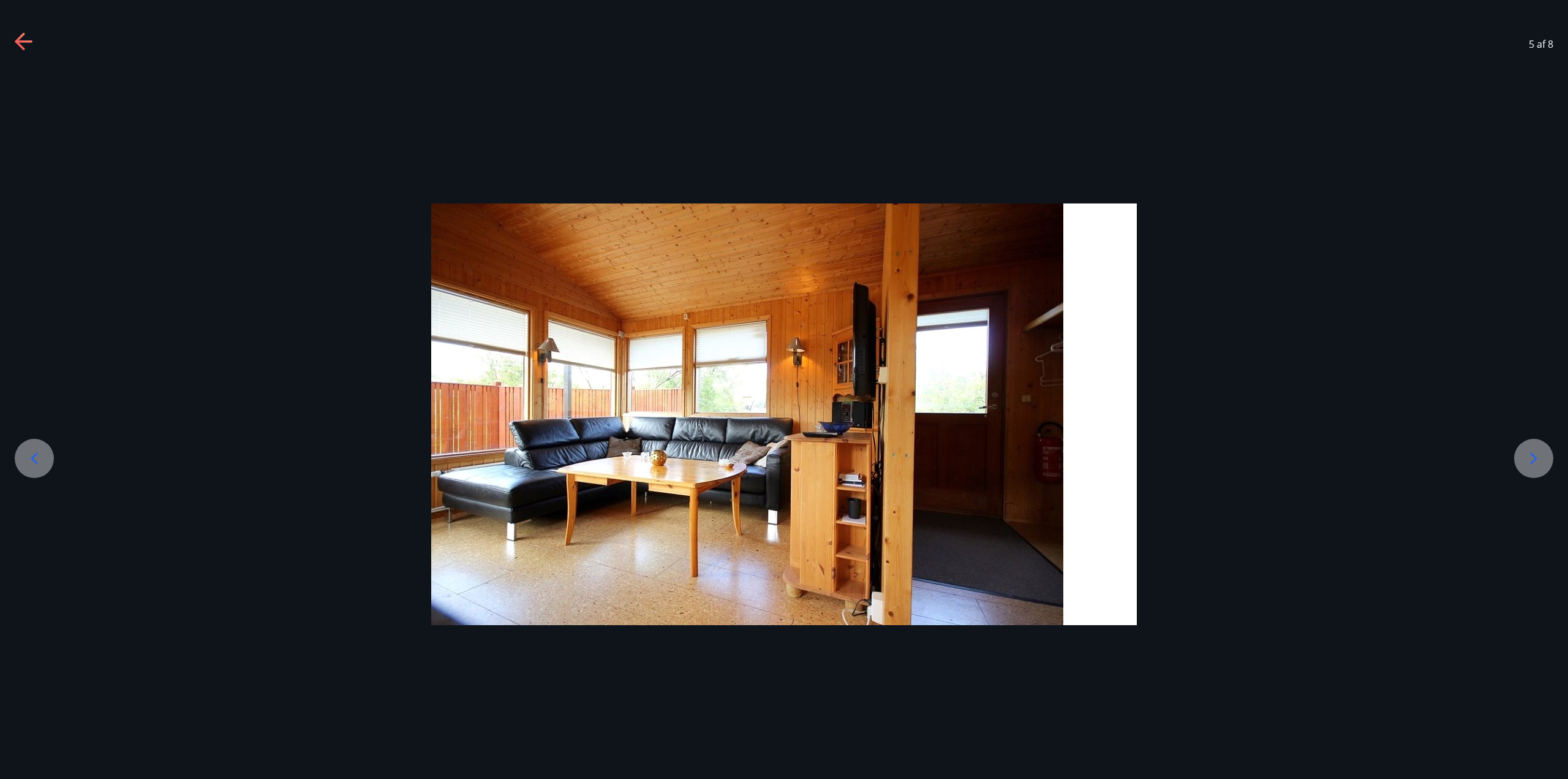
click at [782, 451] on icon at bounding box center [1534, 458] width 20 height 20
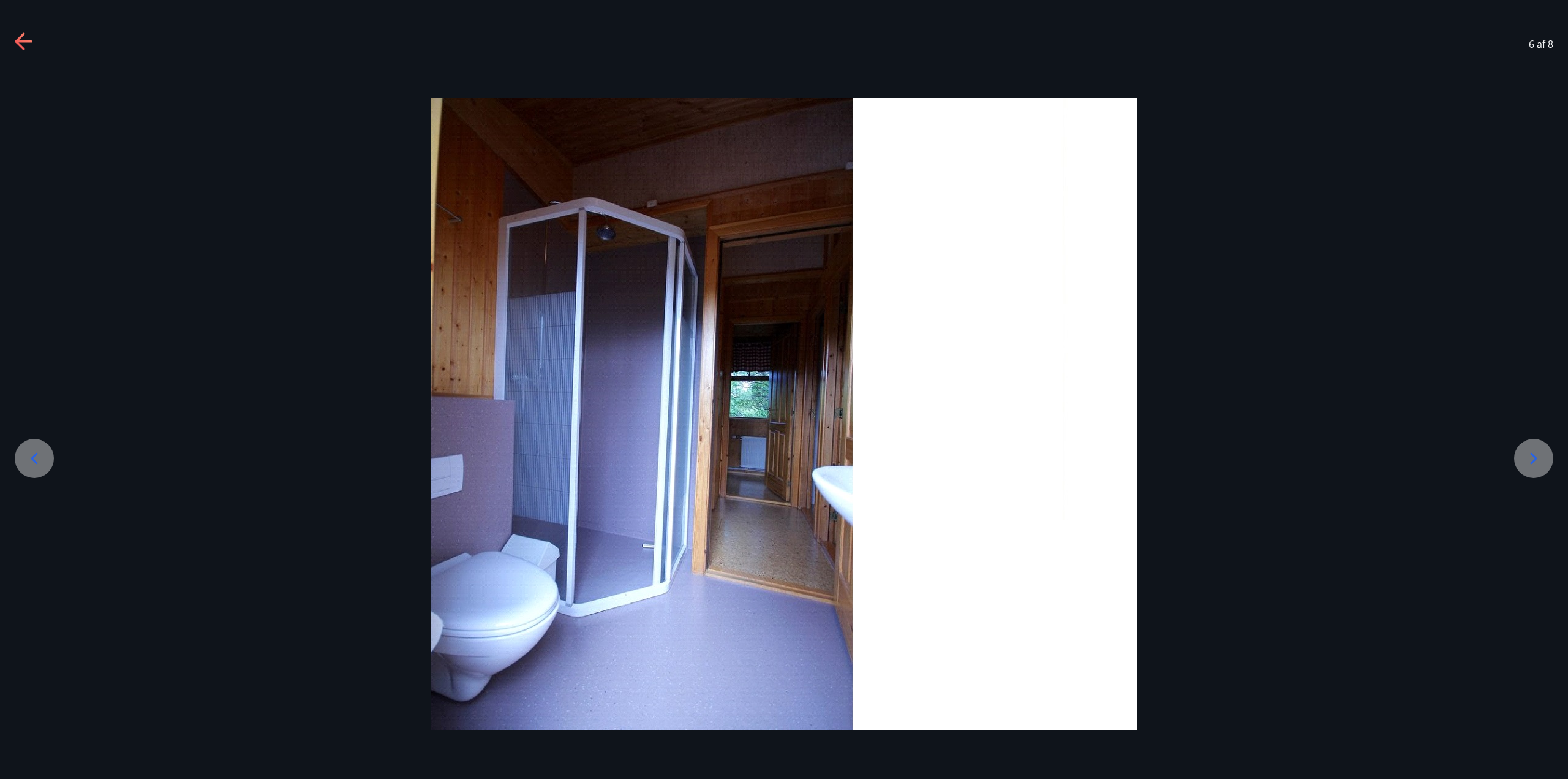
click at [782, 456] on icon at bounding box center [1534, 458] width 7 height 11
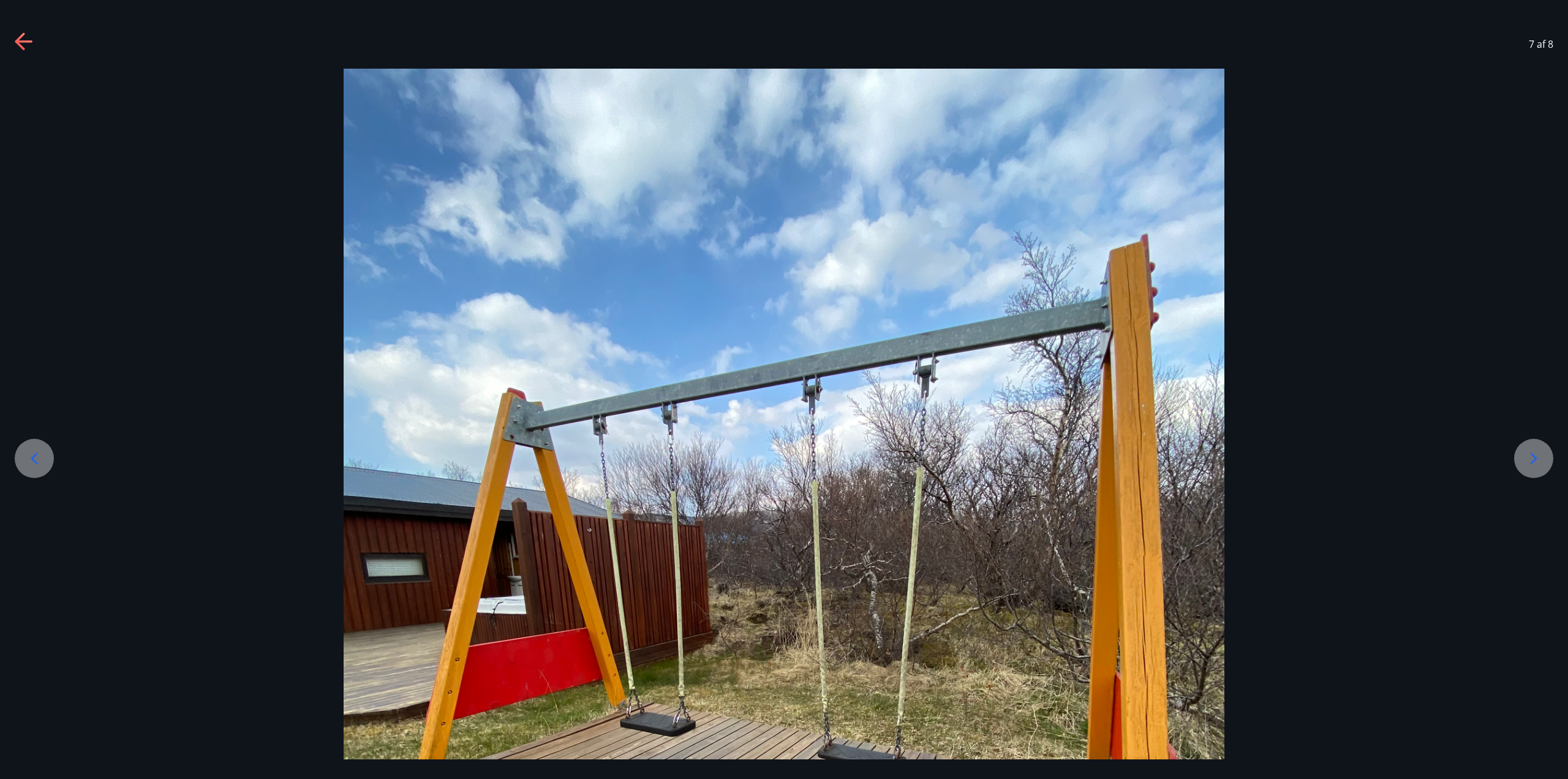
click at [782, 456] on icon at bounding box center [1534, 458] width 7 height 11
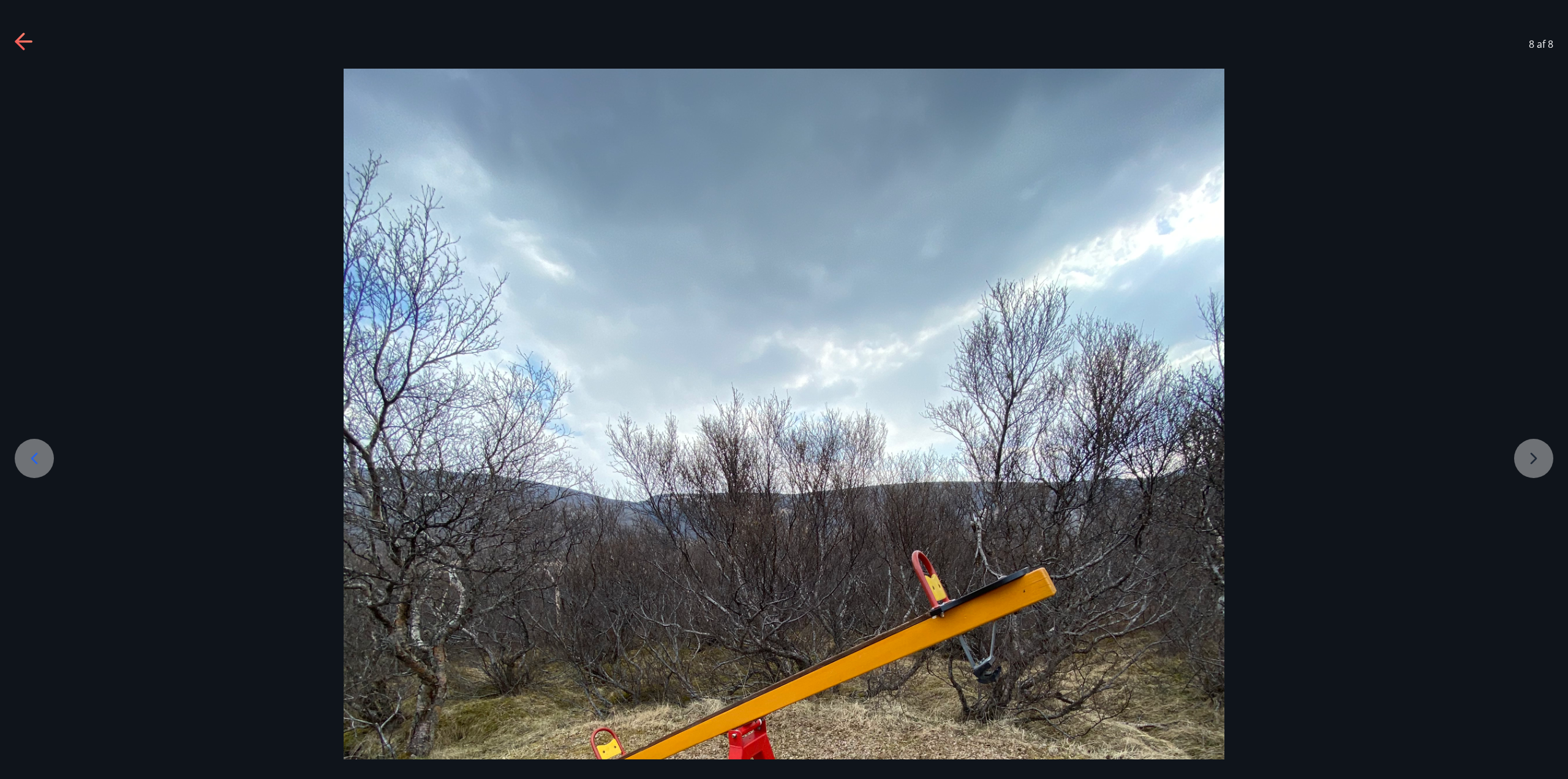
click at [782, 456] on div at bounding box center [784, 656] width 1568 height 1175
click at [15, 41] on icon at bounding box center [24, 42] width 20 height 20
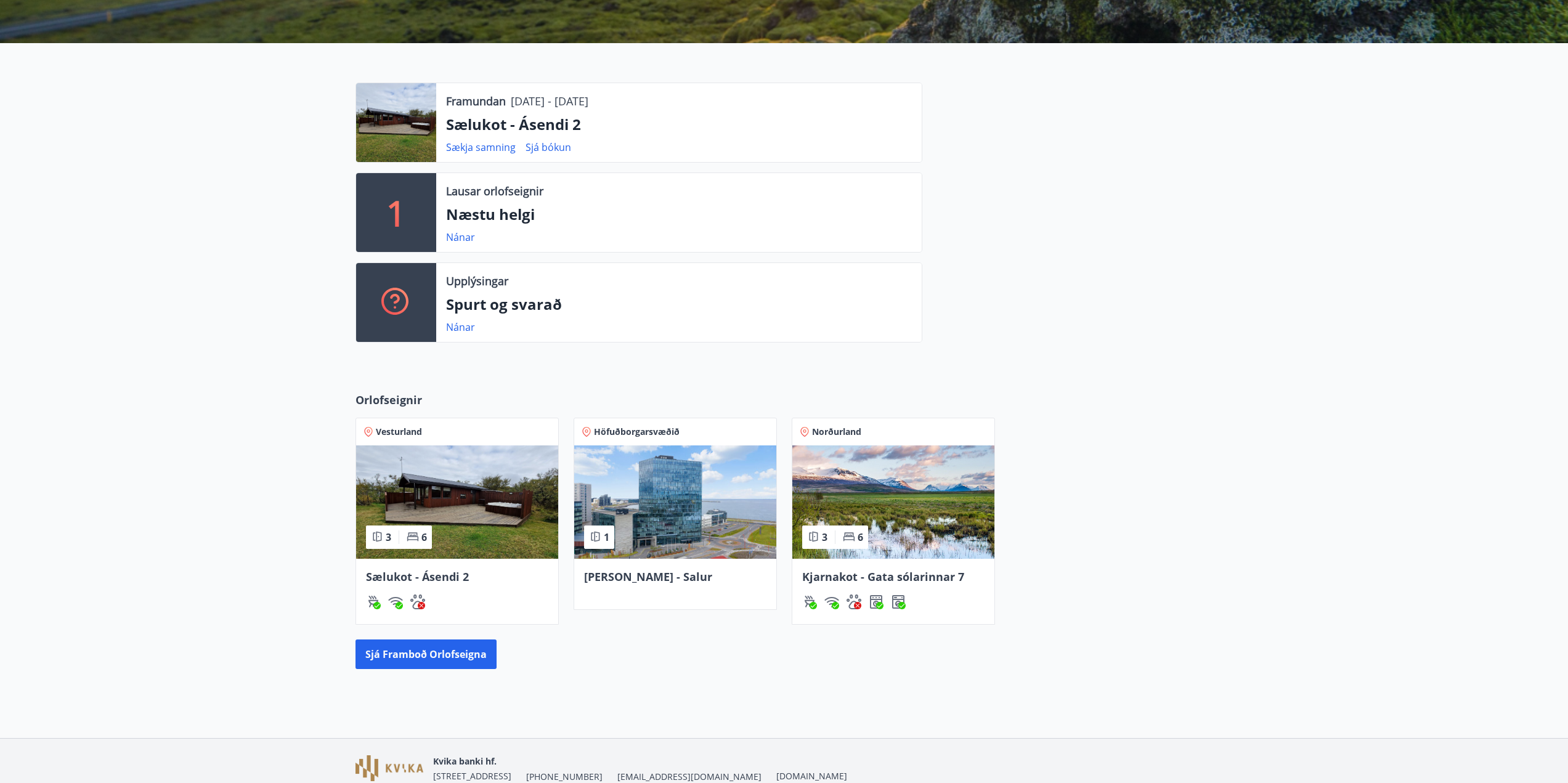
scroll to position [296, 0]
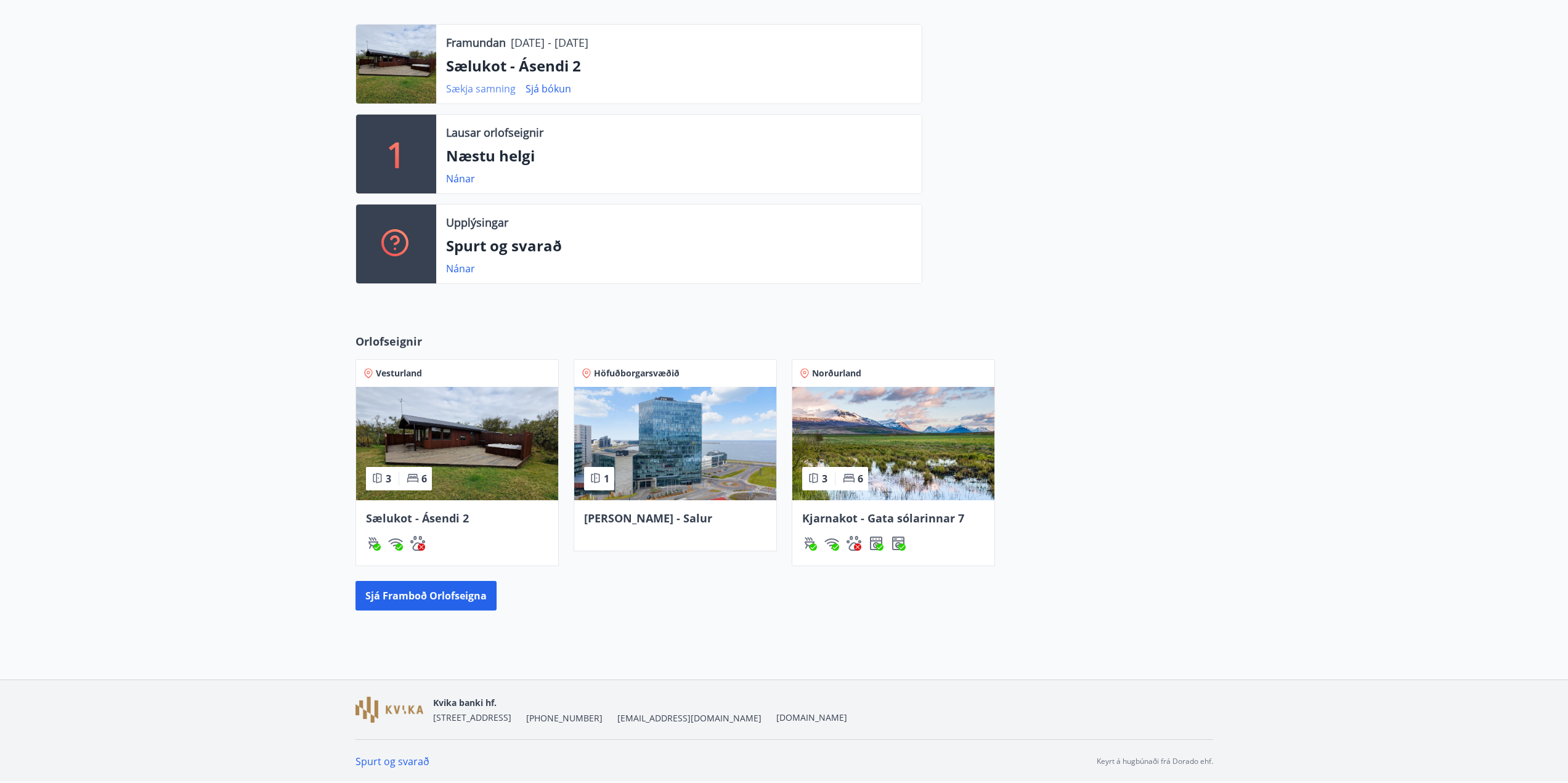
click at [481, 92] on link "Sækja samning" at bounding box center [481, 88] width 70 height 13
